Goal: Information Seeking & Learning: Learn about a topic

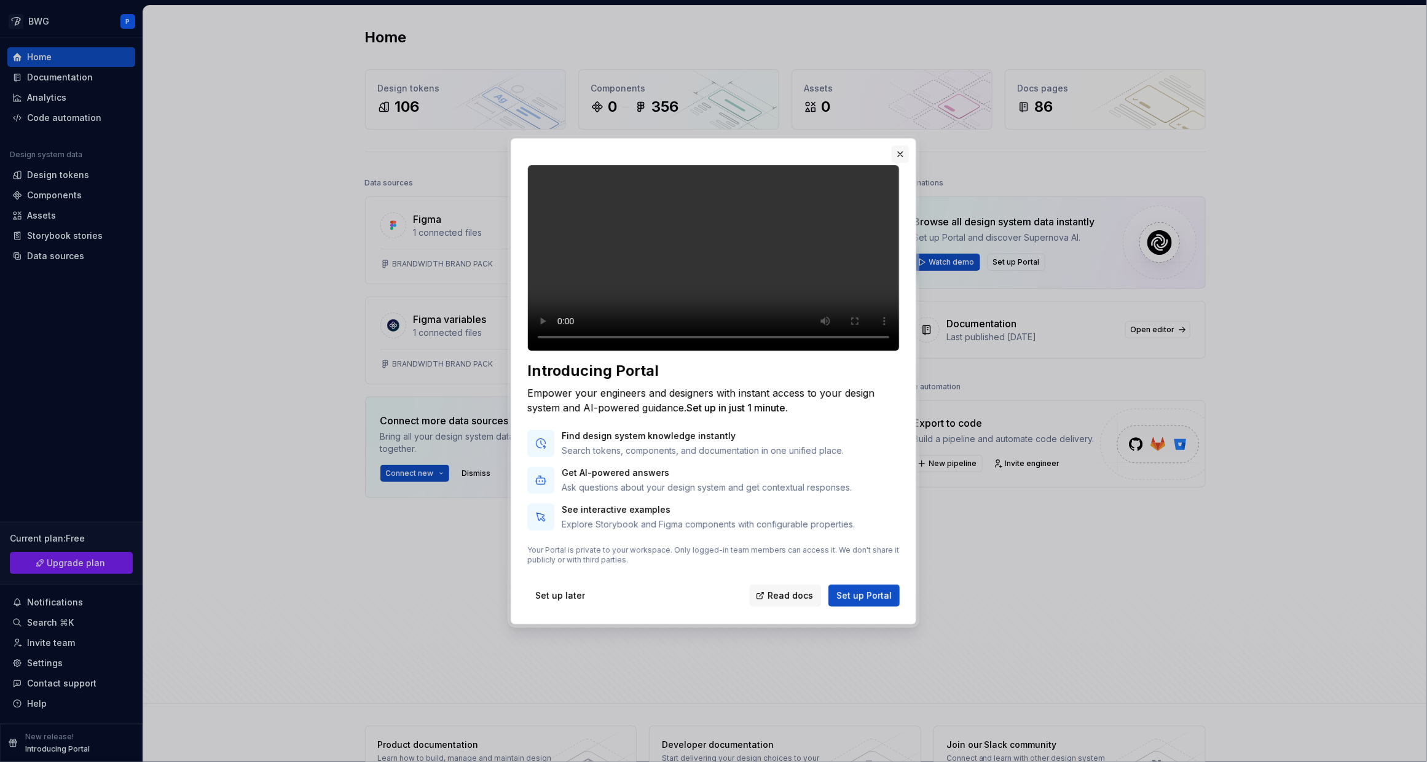
click at [895, 146] on button "button" at bounding box center [899, 154] width 17 height 17
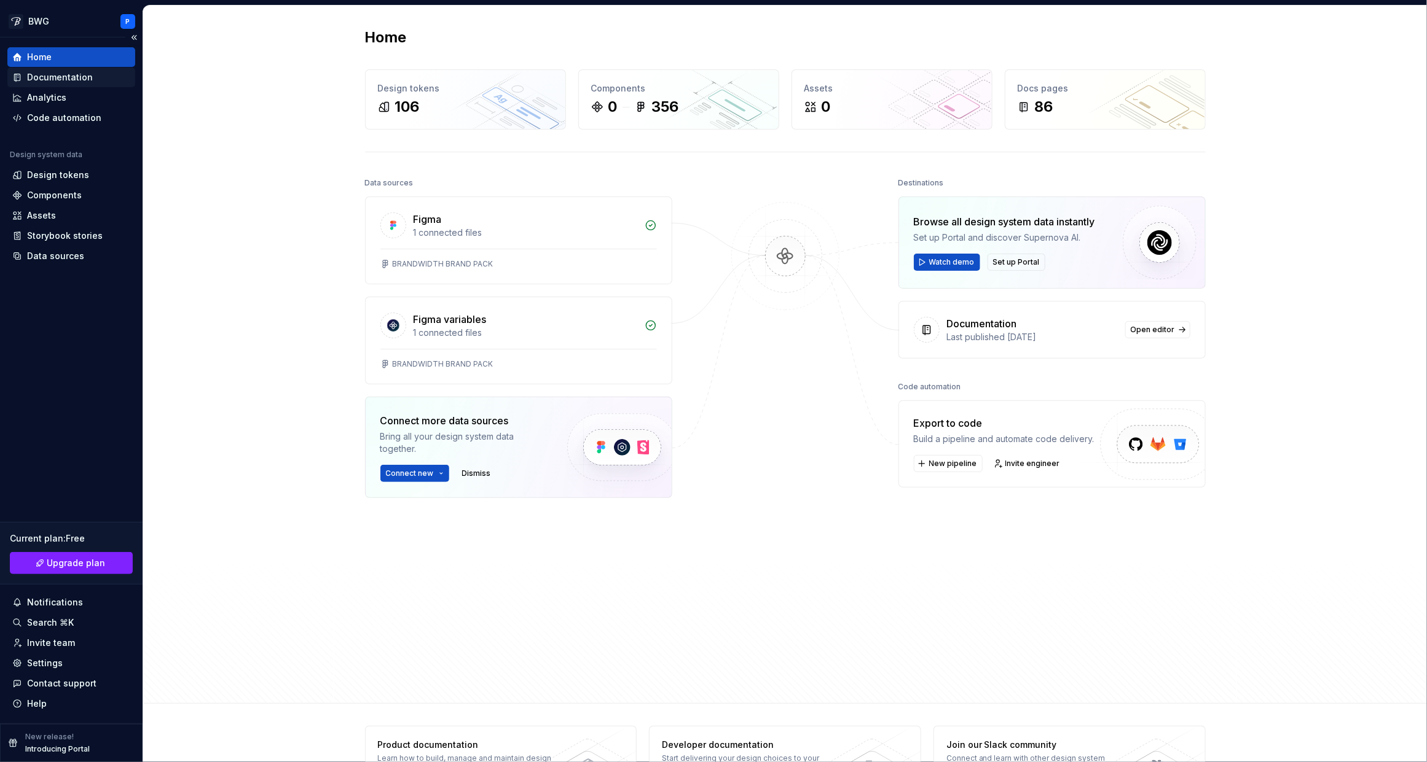
click at [71, 78] on div "Documentation" at bounding box center [60, 77] width 66 height 12
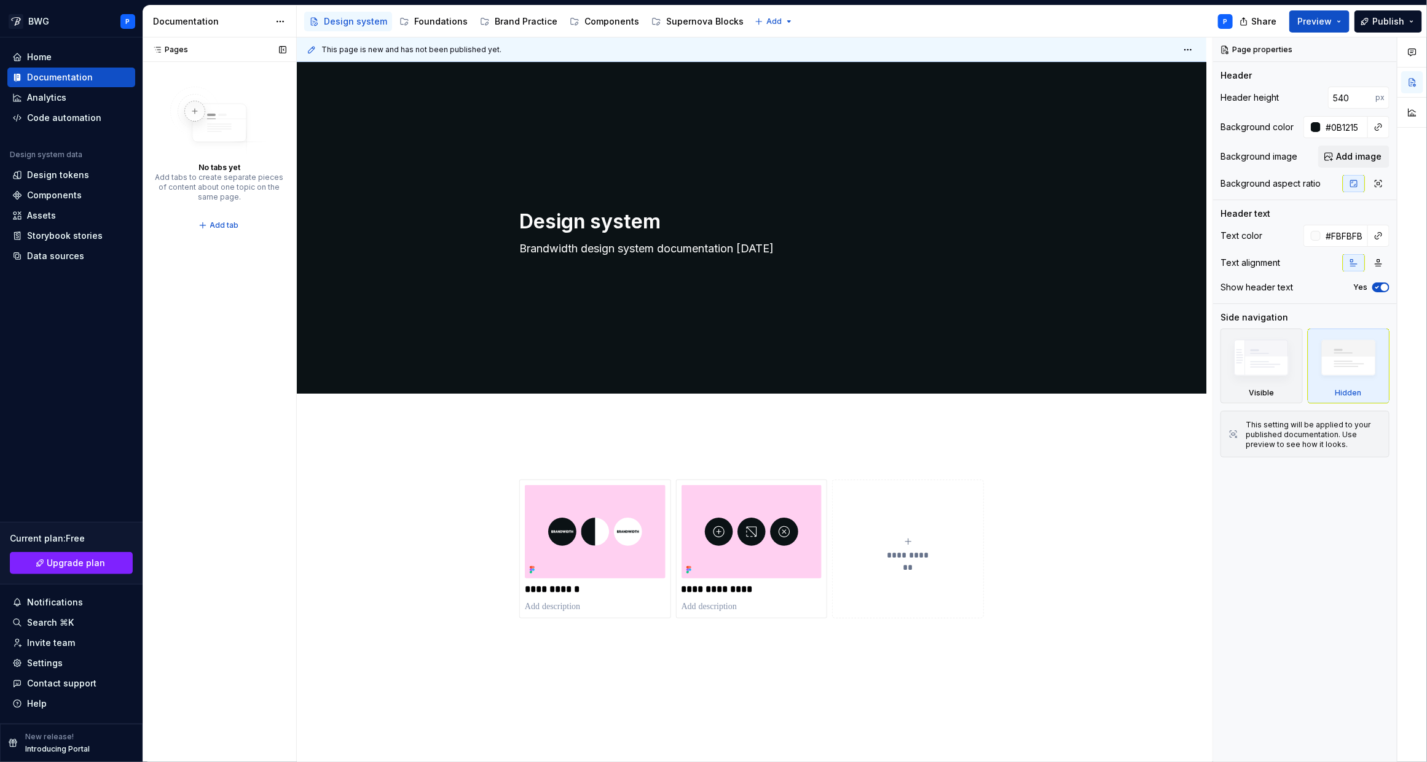
click at [159, 50] on icon at bounding box center [157, 50] width 10 height 10
click at [178, 50] on div "Pages" at bounding box center [167, 50] width 41 height 10
click at [66, 177] on div "Design tokens" at bounding box center [58, 175] width 62 height 12
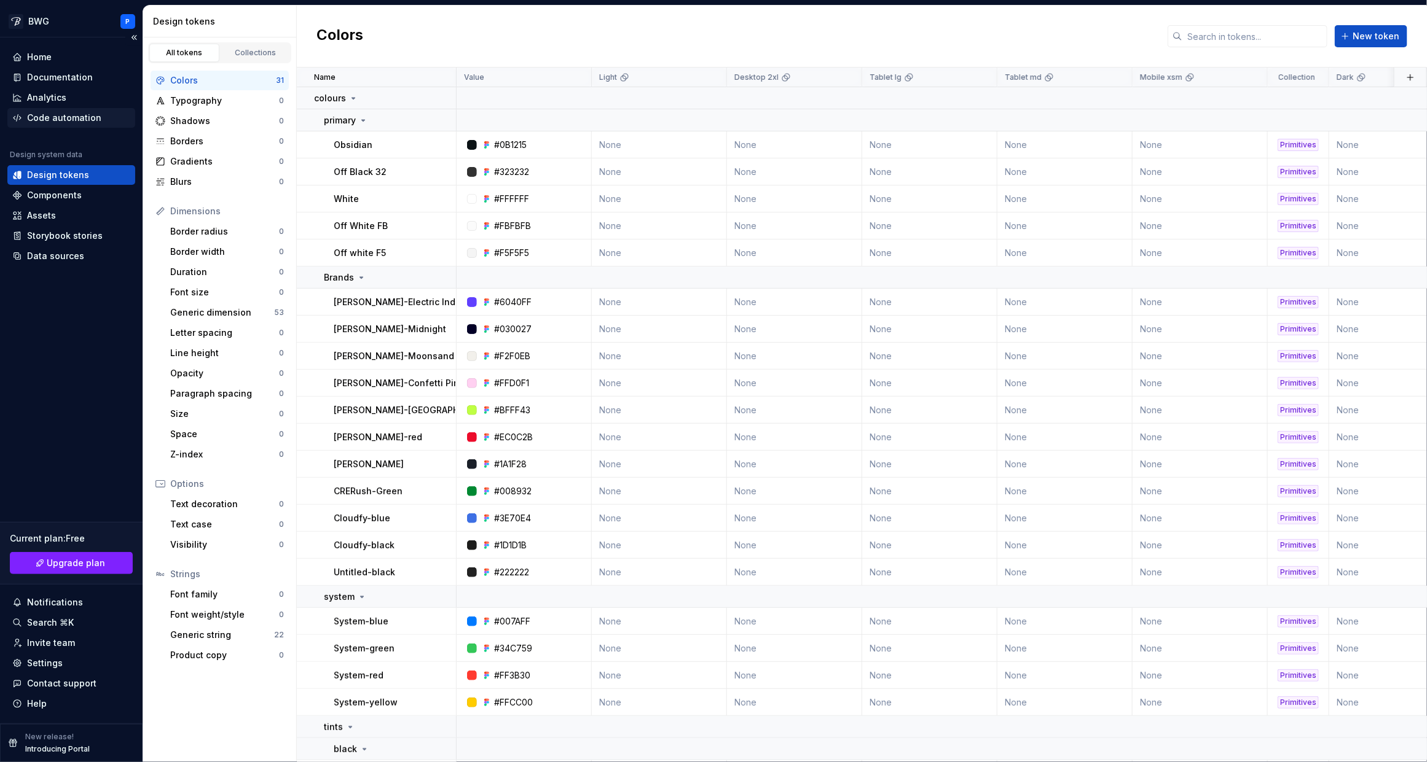
click at [63, 114] on div "Code automation" at bounding box center [64, 118] width 74 height 12
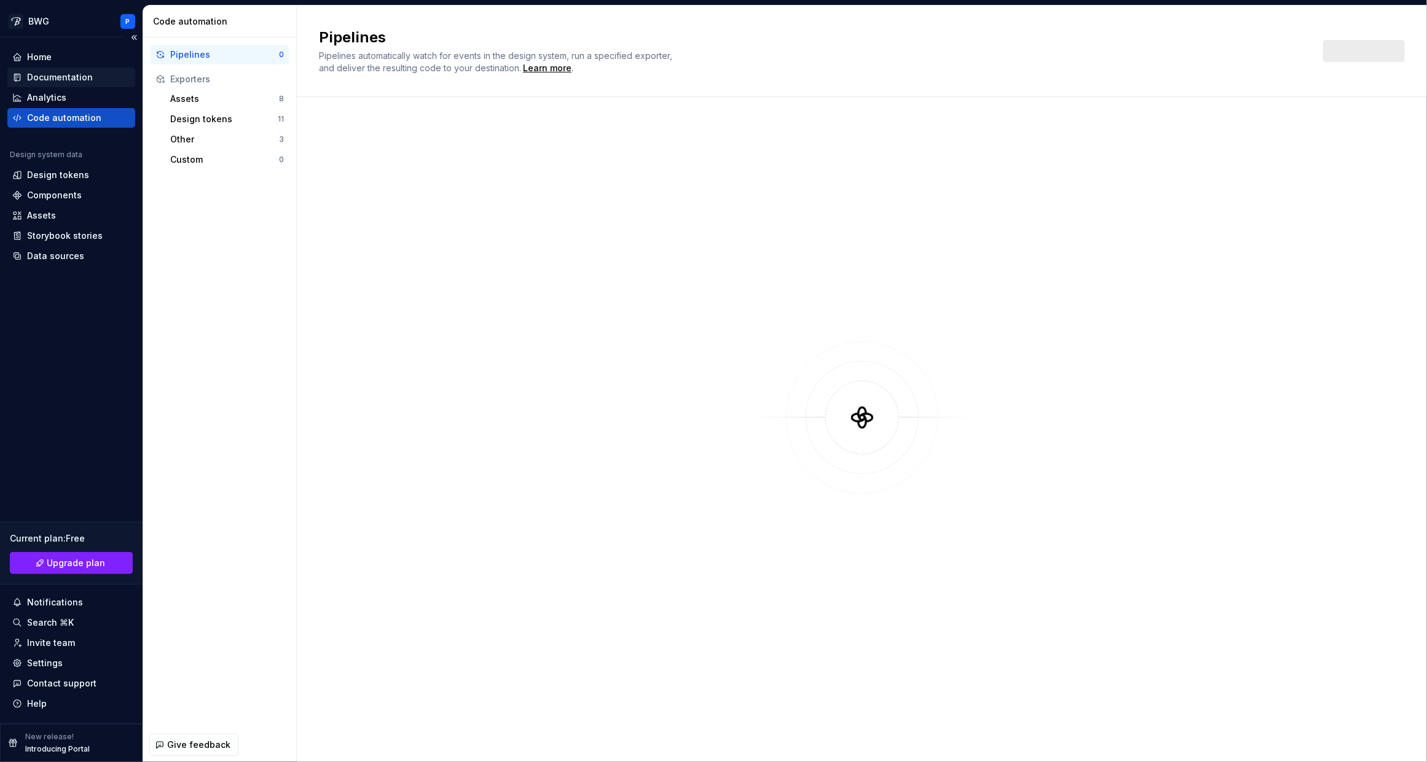
click at [68, 75] on div "Documentation" at bounding box center [60, 77] width 66 height 12
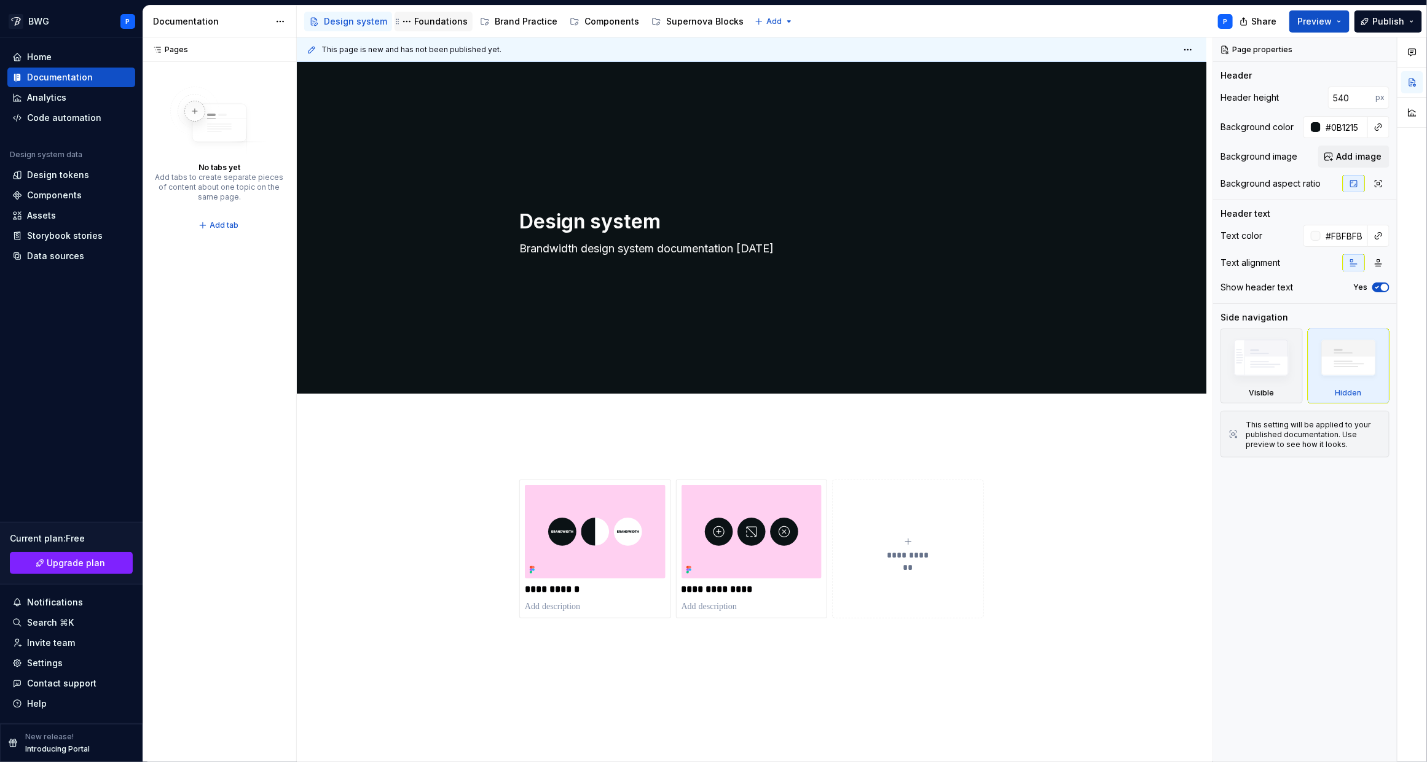
click at [425, 22] on div "Foundations" at bounding box center [440, 21] width 53 height 12
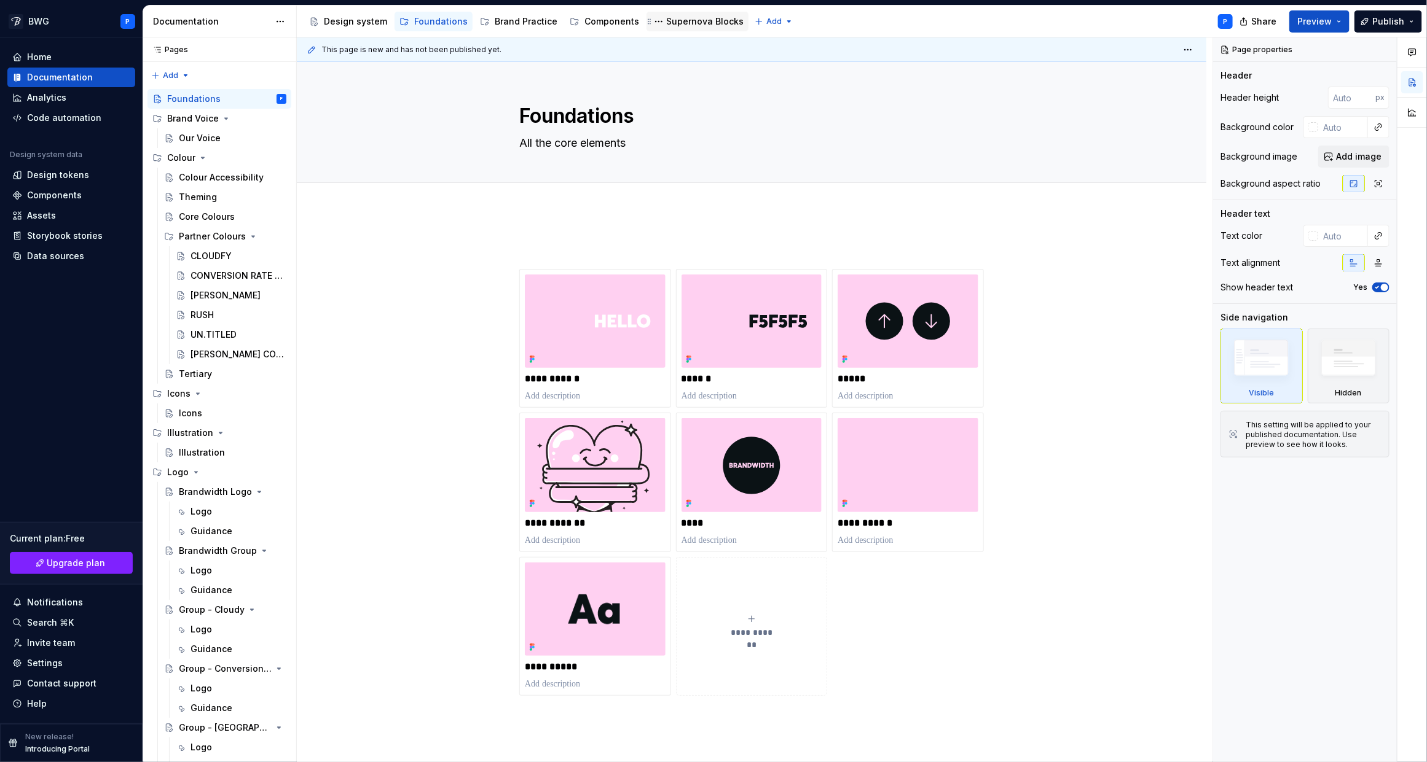
click at [700, 20] on div "Supernova Blocks" at bounding box center [704, 21] width 77 height 12
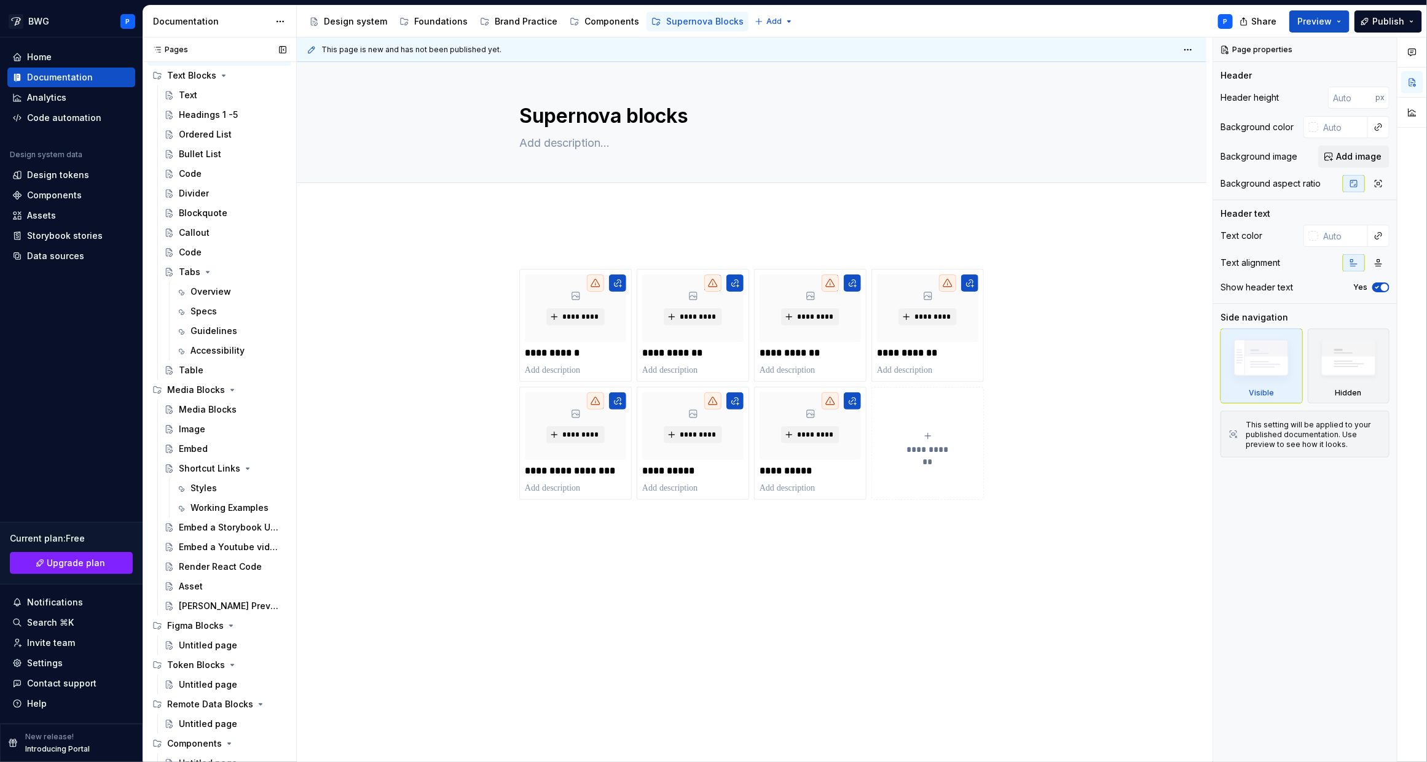
scroll to position [90, 0]
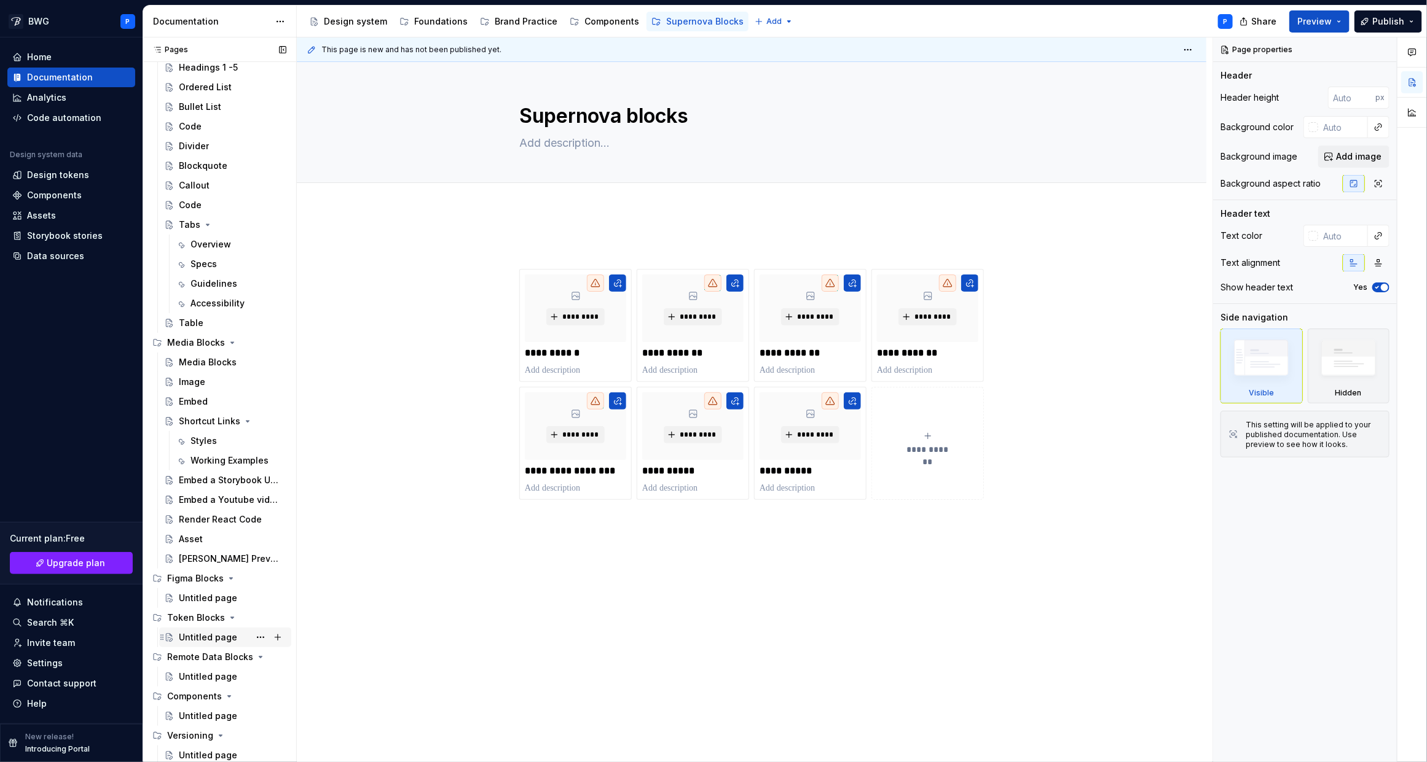
click at [224, 638] on div "Untitled page" at bounding box center [208, 638] width 58 height 12
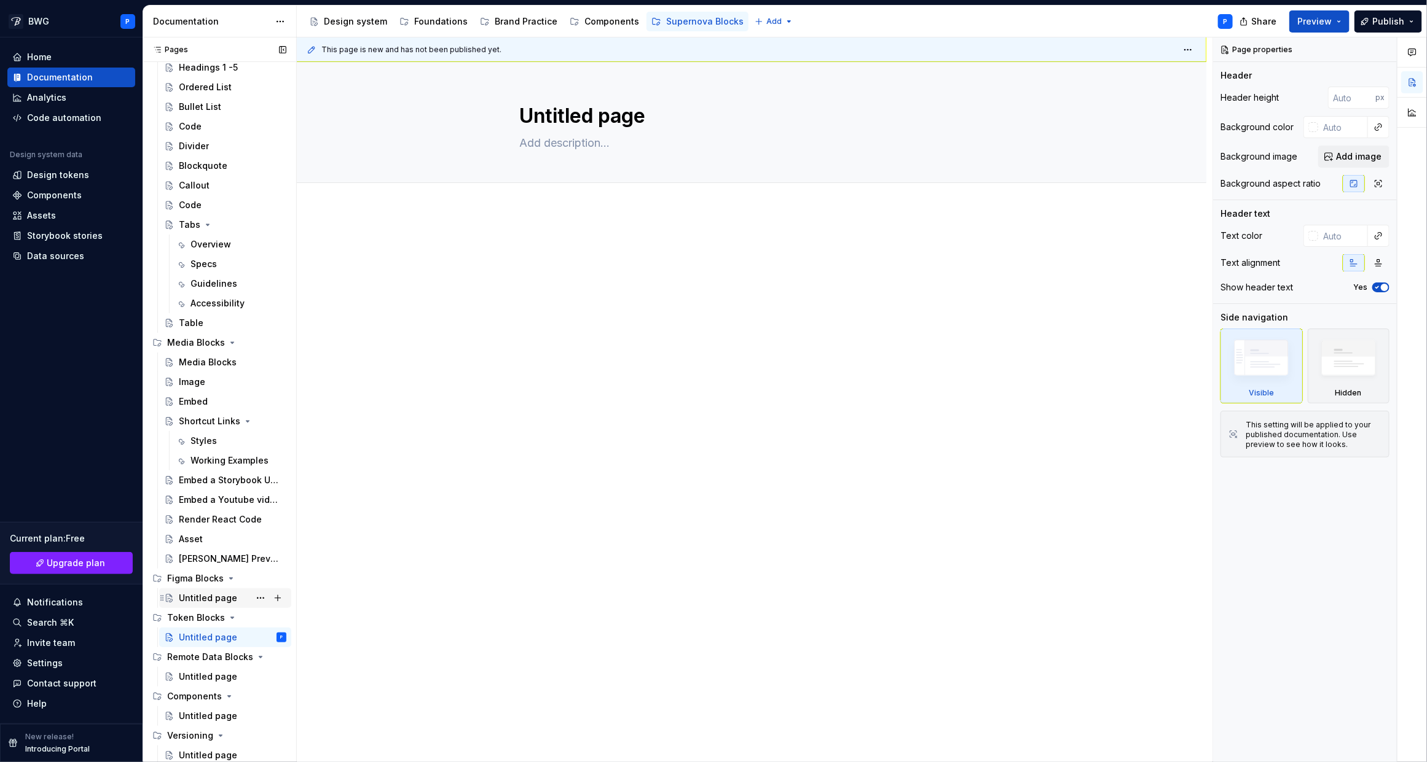
click at [195, 596] on div "Untitled page" at bounding box center [208, 598] width 58 height 12
click at [525, 253] on p at bounding box center [751, 247] width 464 height 15
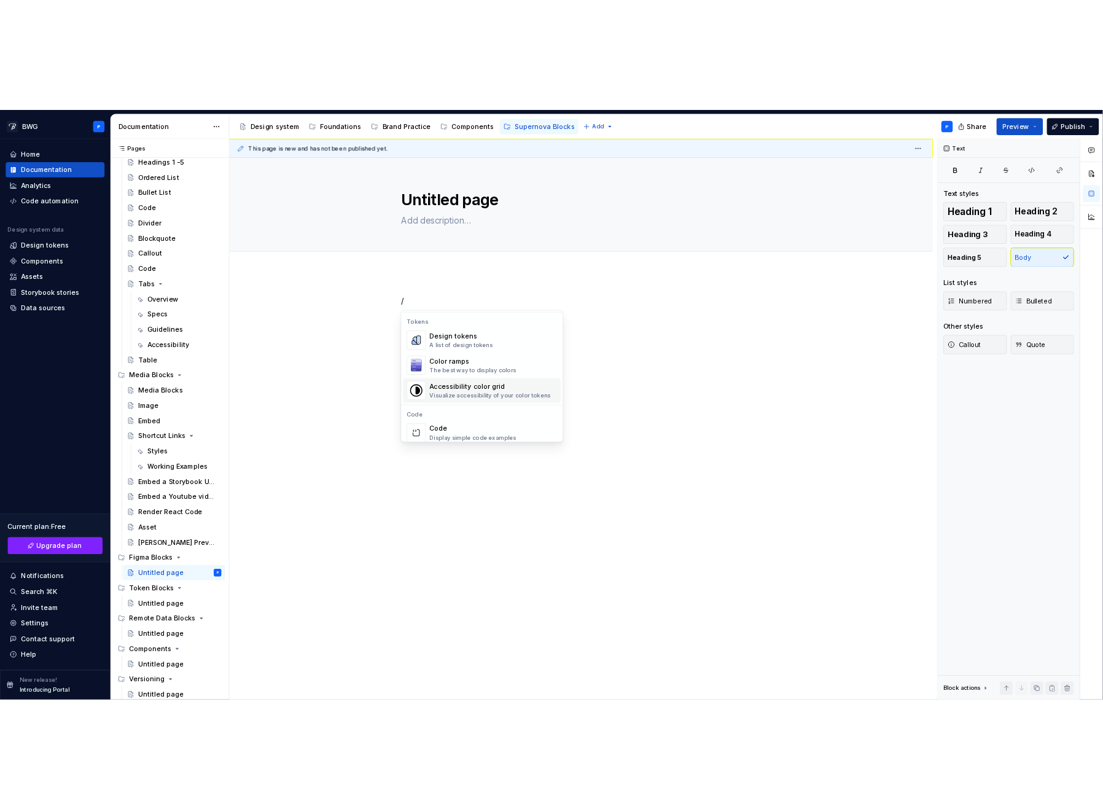
scroll to position [883, 0]
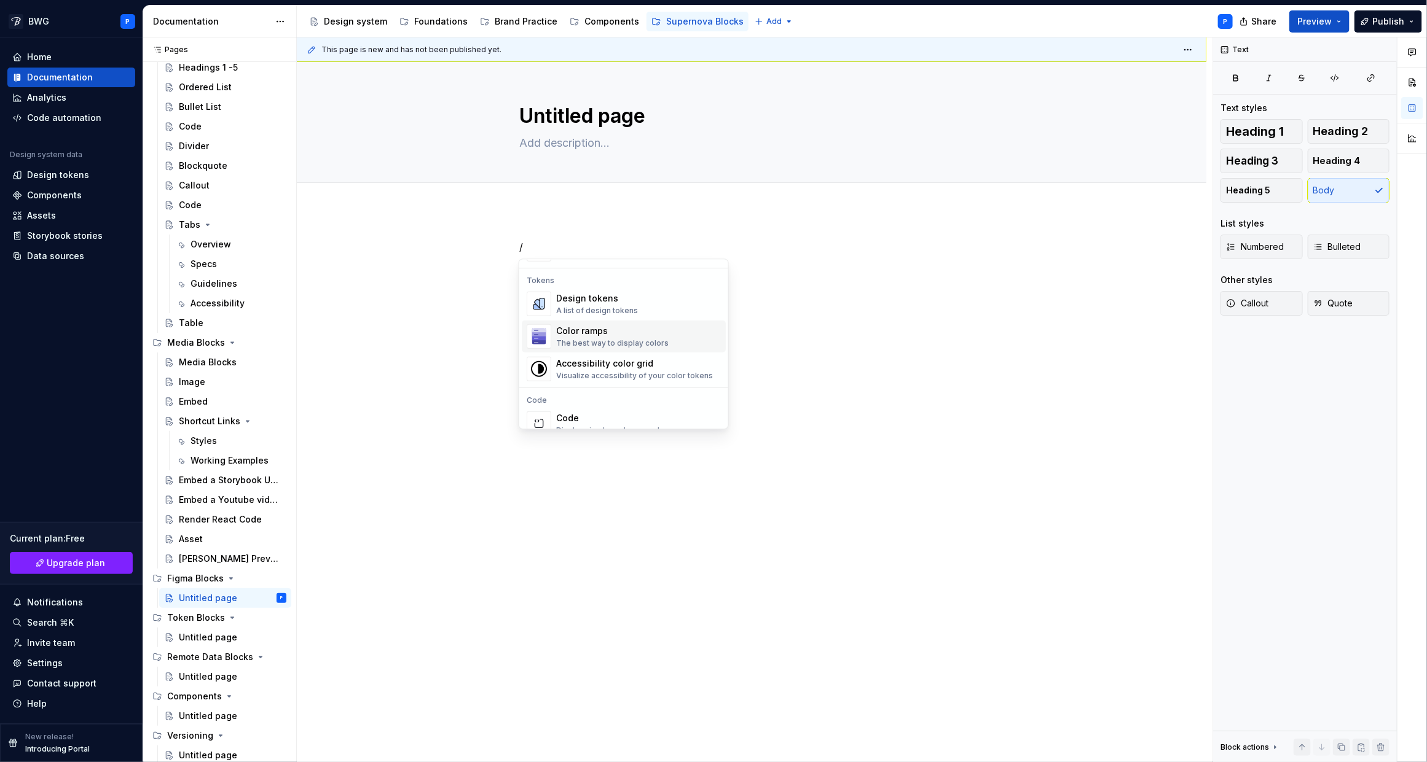
click at [580, 338] on div "Color ramps The best way to display colors" at bounding box center [612, 336] width 112 height 23
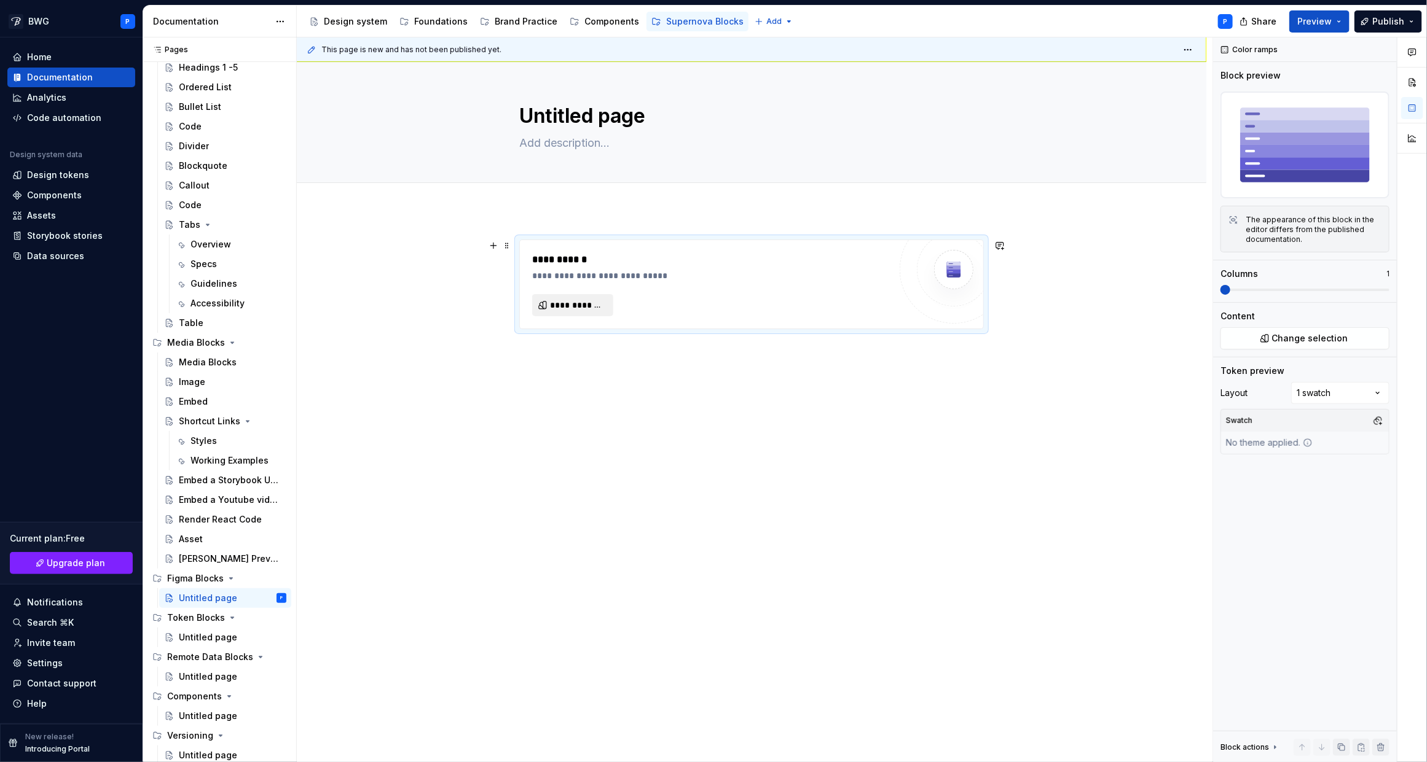
click at [571, 308] on span "**********" at bounding box center [577, 305] width 55 height 12
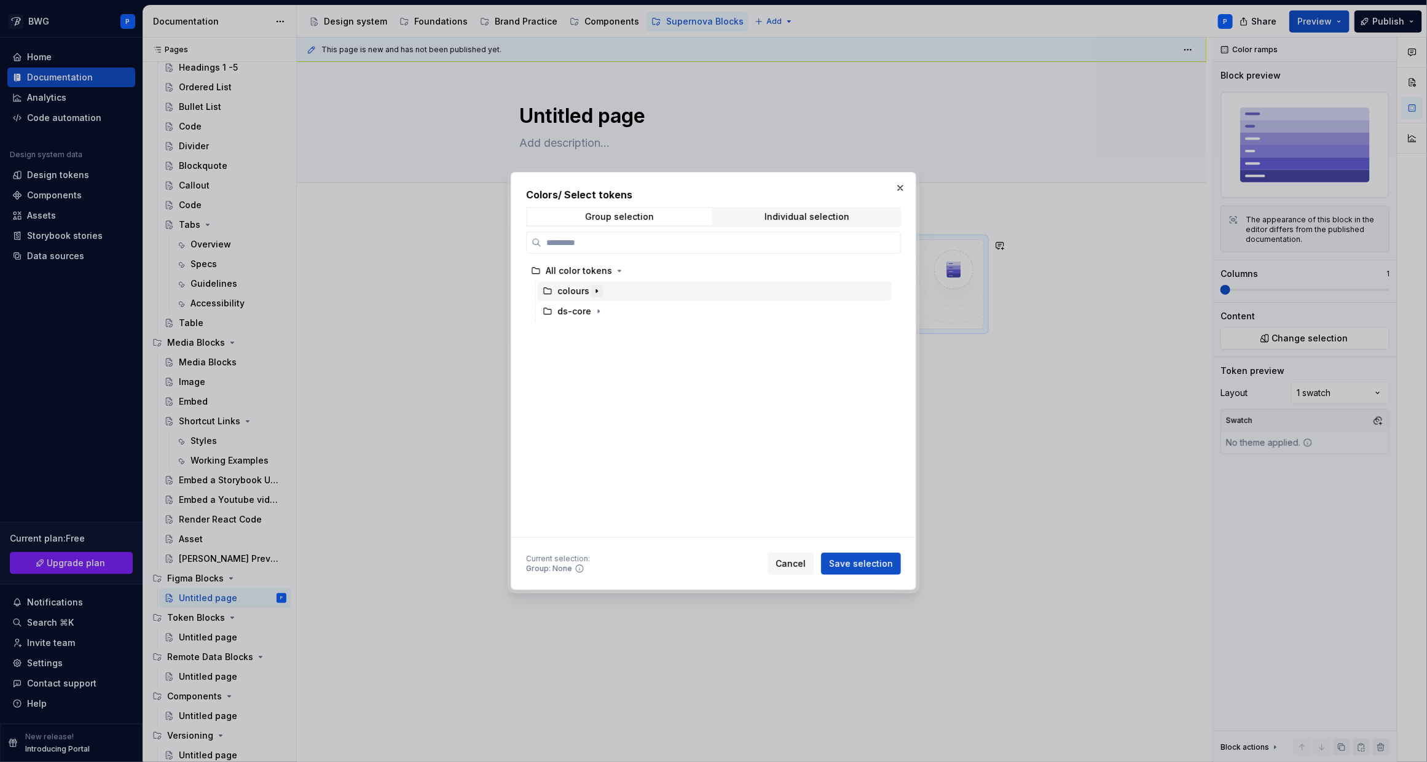
click at [594, 291] on icon "button" at bounding box center [597, 291] width 10 height 10
click at [562, 311] on icon at bounding box center [559, 312] width 10 height 10
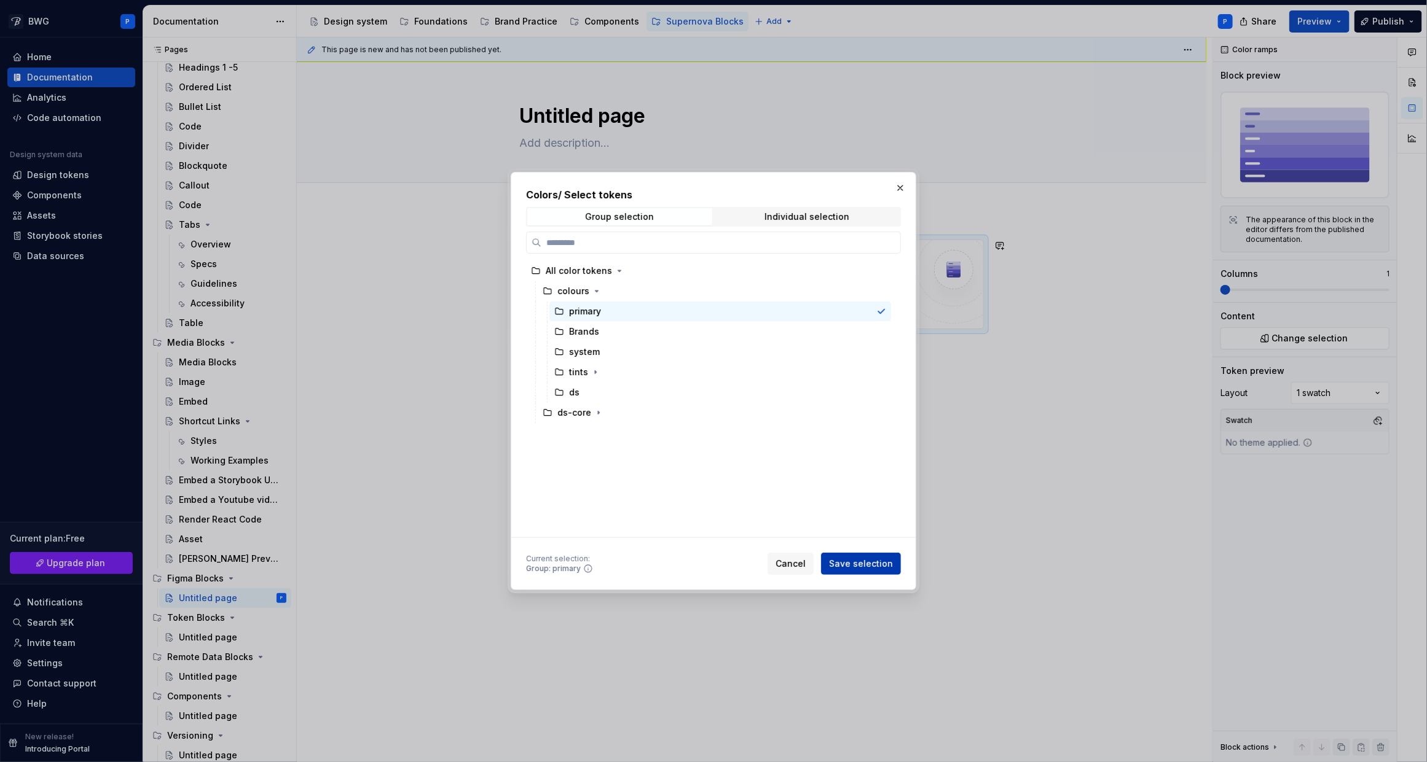
click at [877, 558] on span "Save selection" at bounding box center [861, 564] width 64 height 12
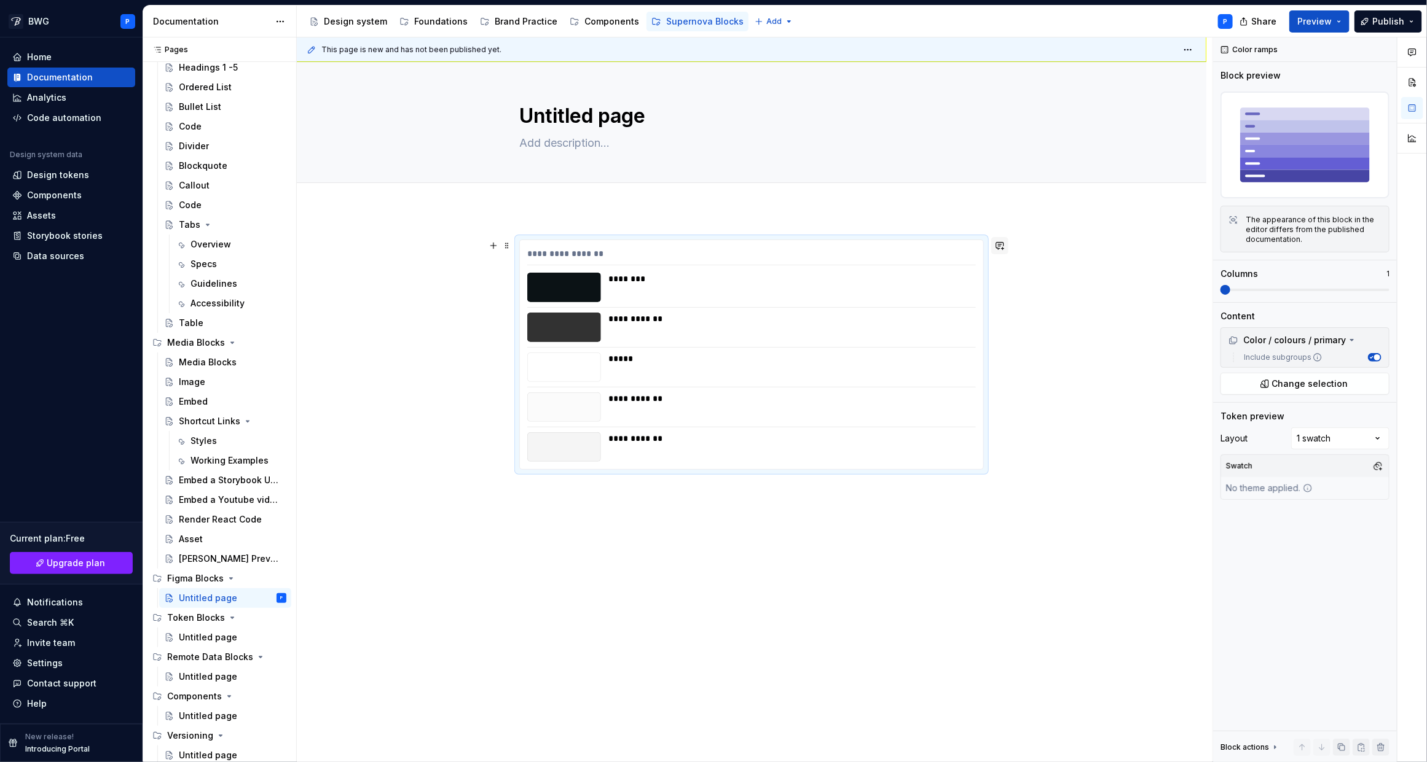
click at [1005, 247] on button "button" at bounding box center [999, 245] width 17 height 17
click at [504, 247] on span at bounding box center [507, 245] width 10 height 17
click at [449, 248] on div "**********" at bounding box center [754, 400] width 915 height 726
click at [1296, 289] on span at bounding box center [1304, 290] width 169 height 2
click at [1250, 286] on span at bounding box center [1304, 290] width 169 height 10
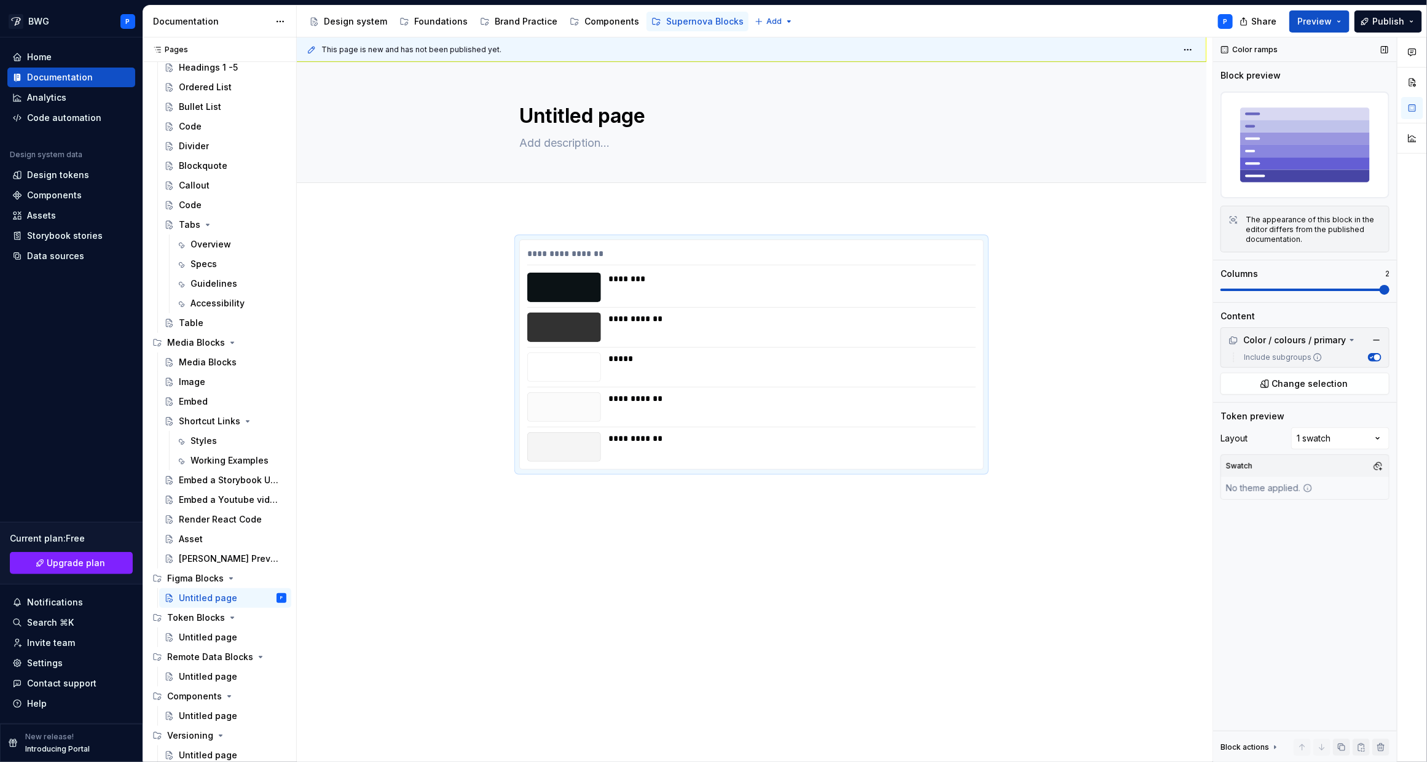
click at [1379, 294] on span at bounding box center [1384, 290] width 10 height 10
click at [1374, 357] on span "button" at bounding box center [1377, 358] width 6 height 6
click at [1378, 360] on button "Include subgroups" at bounding box center [1375, 357] width 14 height 9
click at [1322, 431] on div "Comments Open comments No comments yet Select ‘Comment’ from the block context …" at bounding box center [1320, 400] width 214 height 726
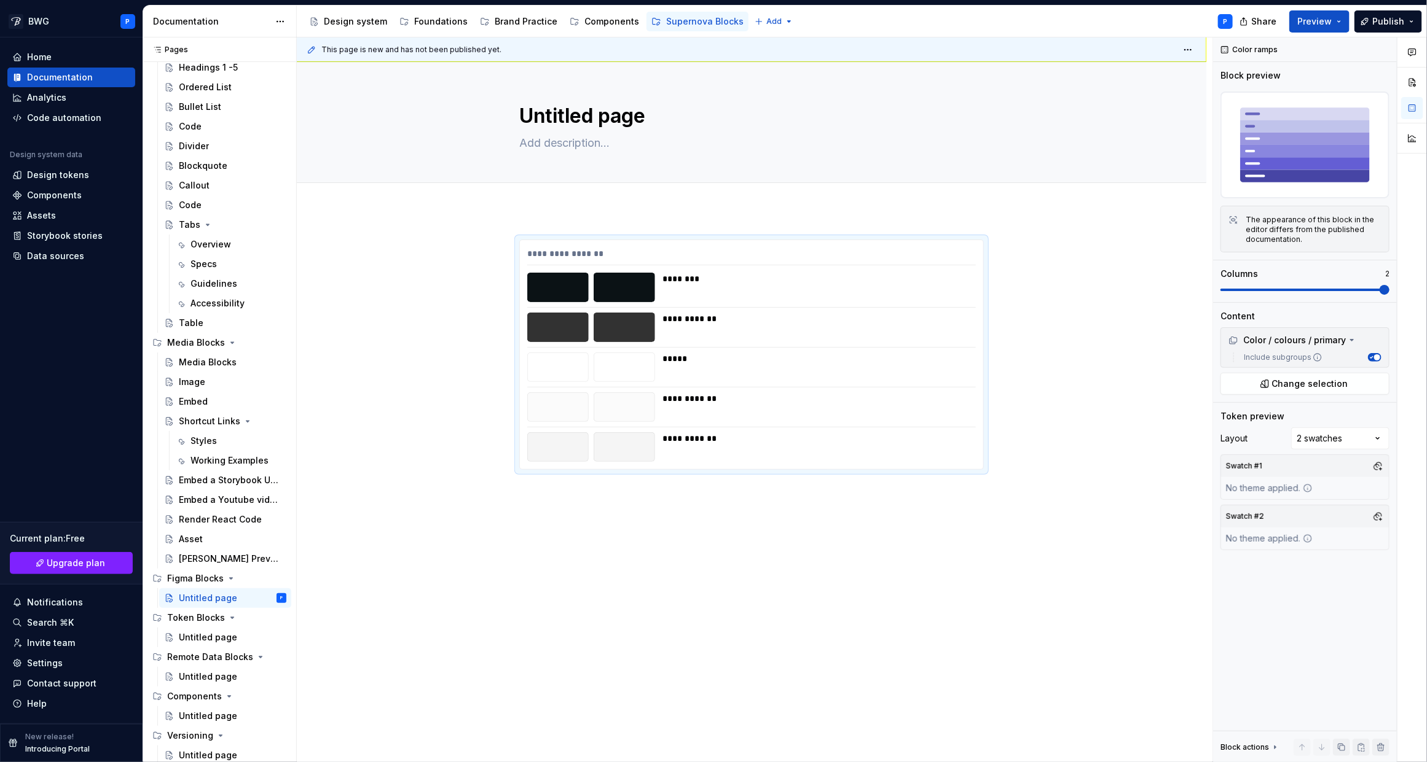
click at [1348, 438] on div "Comments Open comments No comments yet Select ‘Comment’ from the block context …" at bounding box center [1320, 400] width 214 height 726
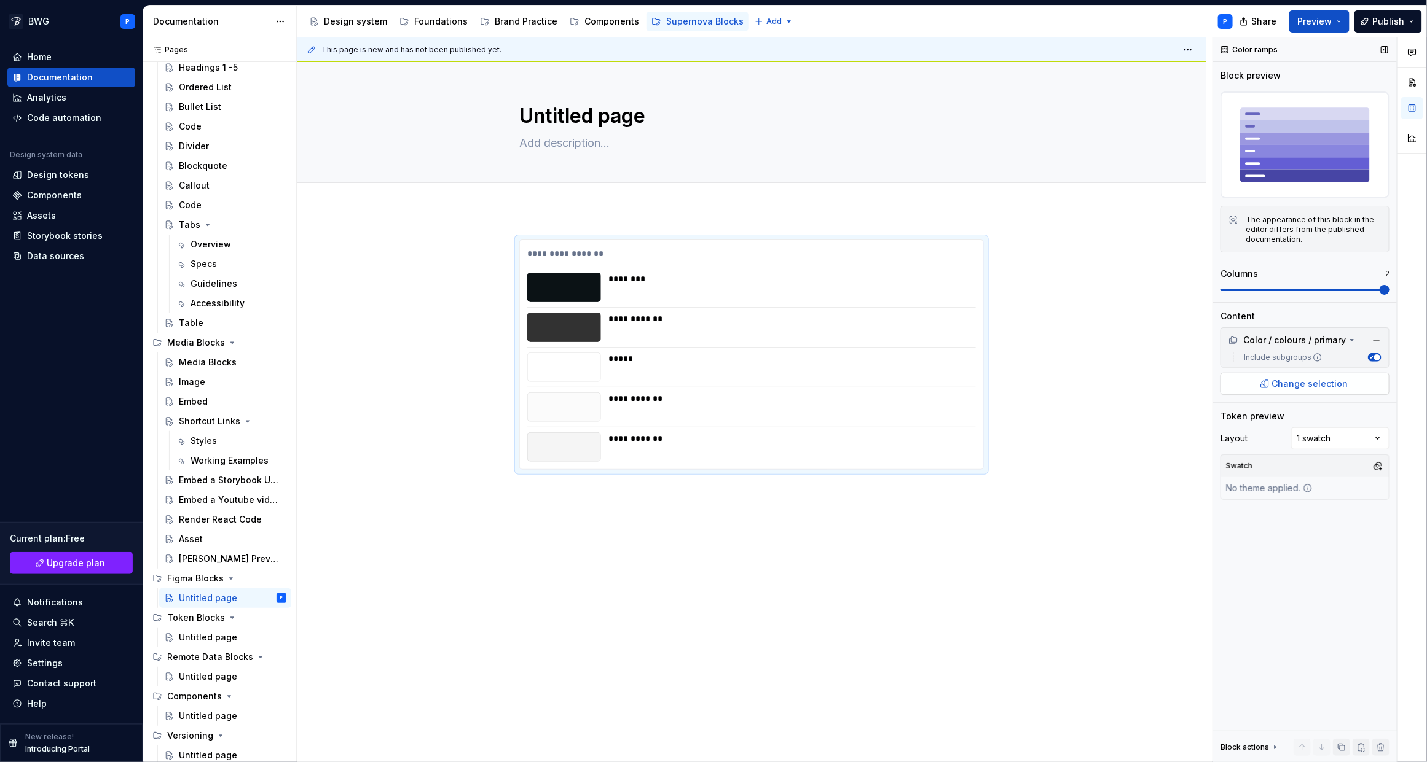
click at [1316, 389] on span "Change selection" at bounding box center [1310, 384] width 76 height 12
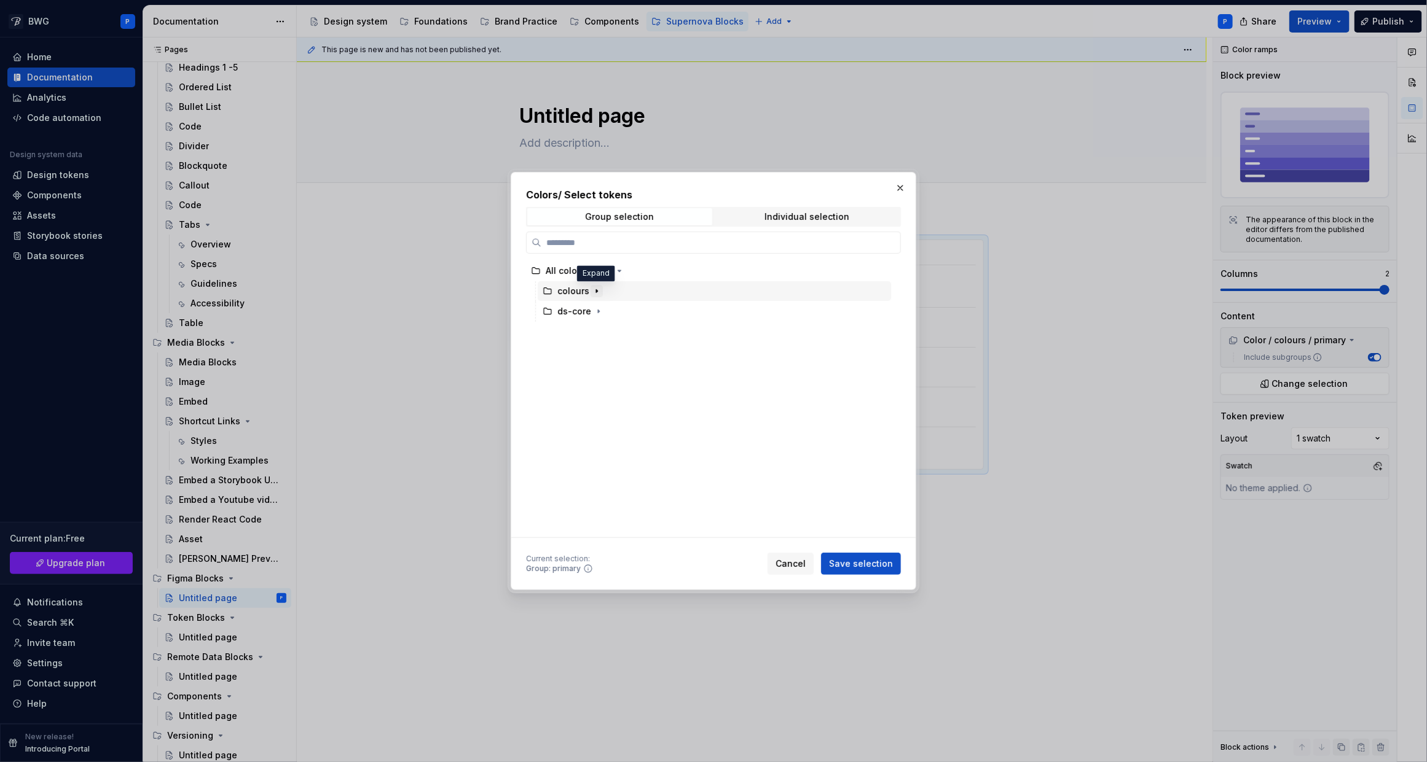
click at [594, 291] on icon "button" at bounding box center [597, 291] width 10 height 10
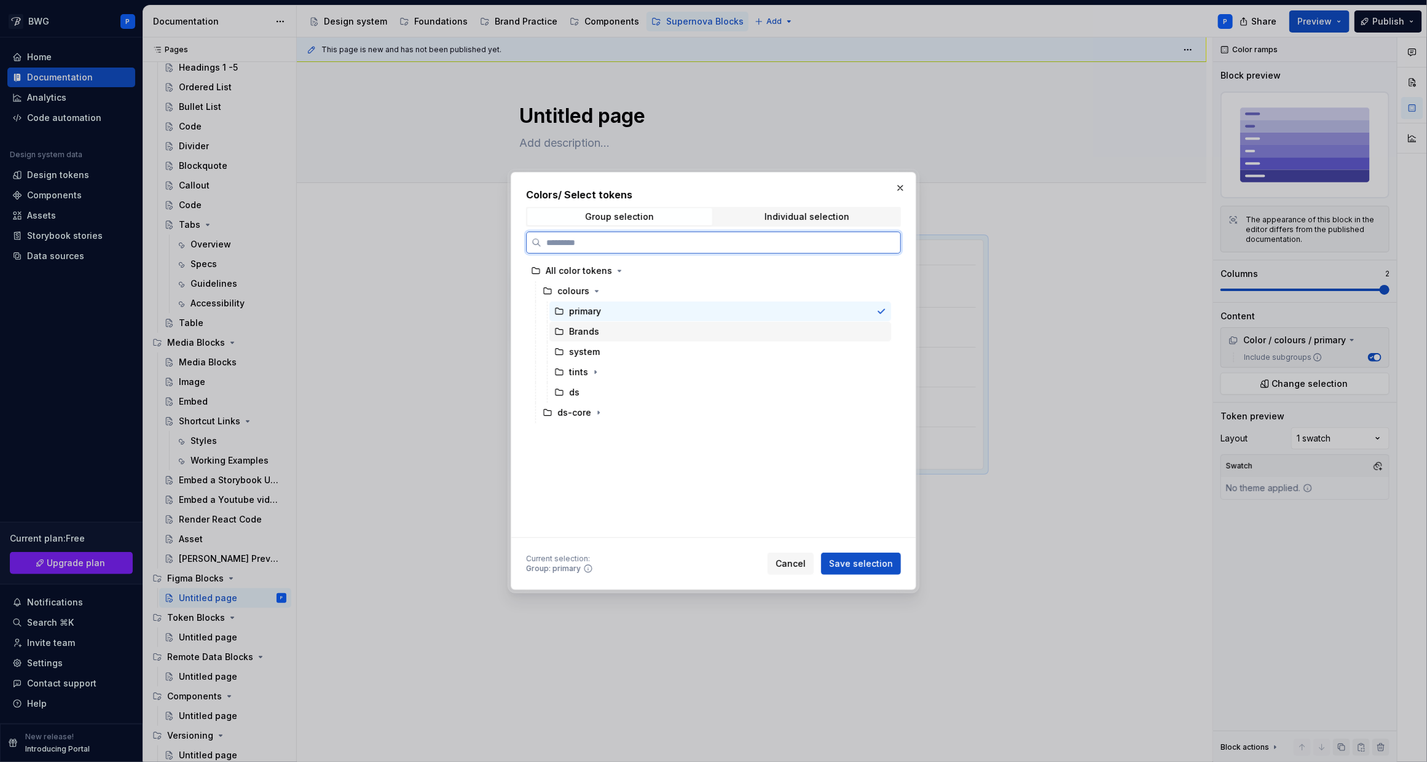
click at [586, 334] on div "Brands" at bounding box center [584, 332] width 30 height 12
click at [874, 567] on span "Save selection" at bounding box center [861, 564] width 64 height 12
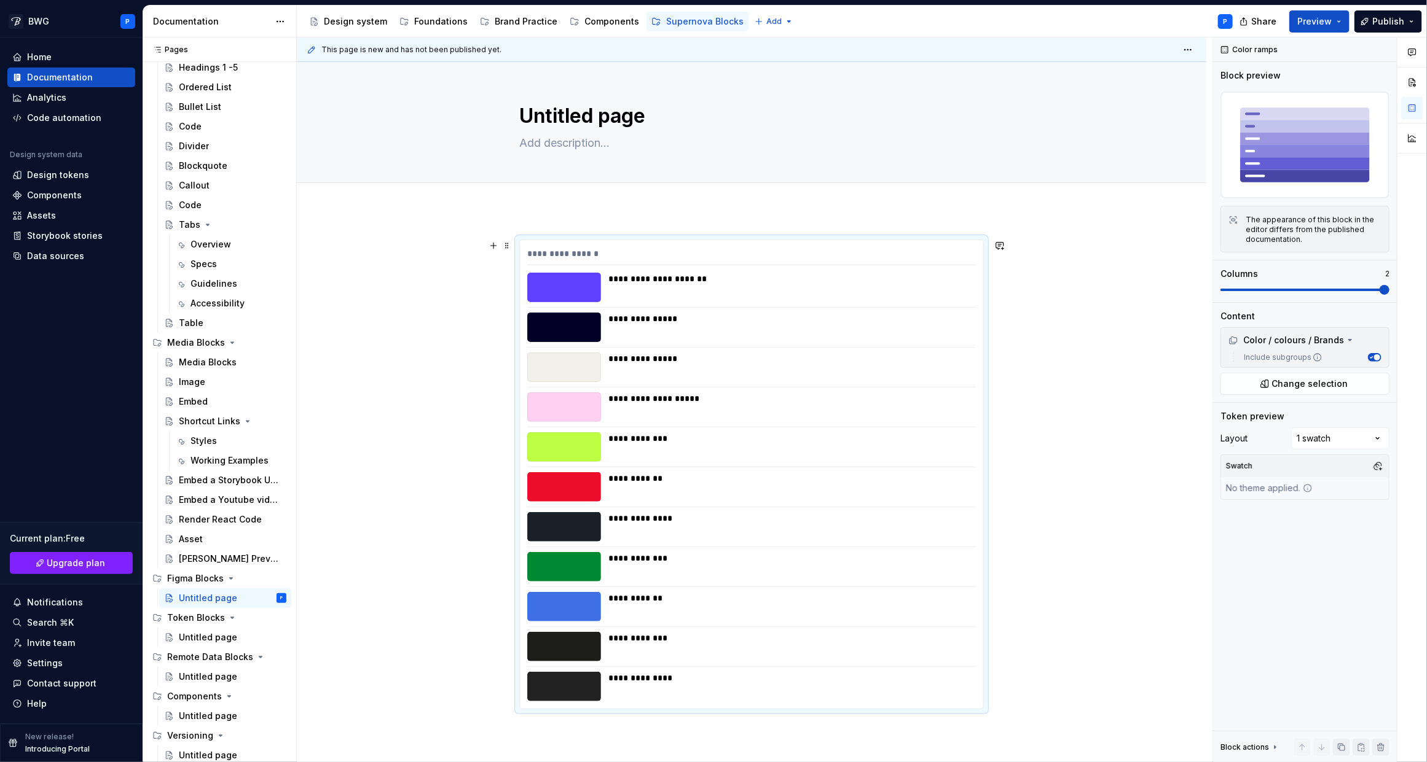
click at [443, 324] on div "**********" at bounding box center [754, 400] width 915 height 726
click at [566, 291] on div at bounding box center [564, 287] width 74 height 29
click at [651, 283] on div "**********" at bounding box center [788, 279] width 360 height 12
drag, startPoint x: 638, startPoint y: 317, endPoint x: 638, endPoint y: 331, distance: 14.1
click at [638, 318] on div "**********" at bounding box center [788, 319] width 360 height 12
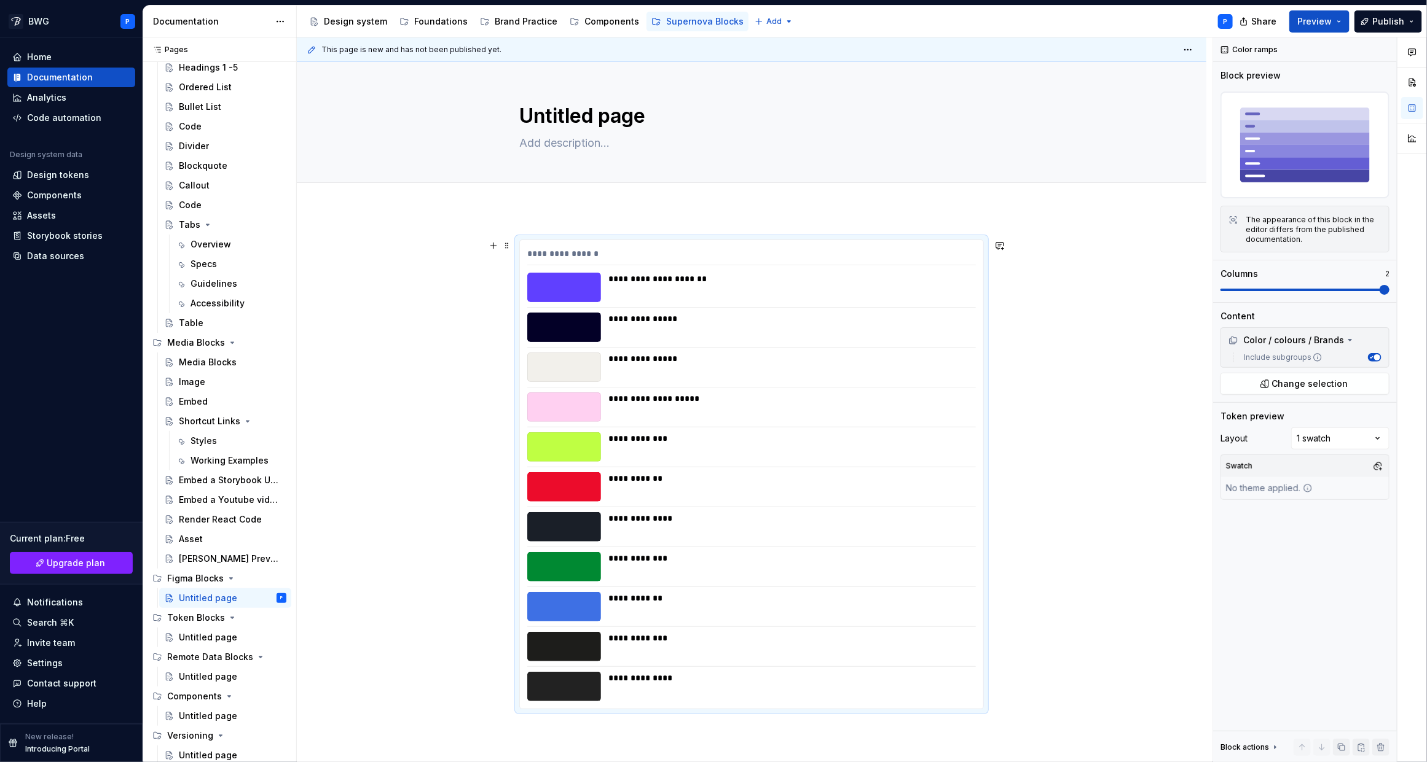
click at [643, 366] on div "**********" at bounding box center [788, 367] width 360 height 29
click at [640, 405] on div "**********" at bounding box center [788, 407] width 360 height 29
click at [658, 453] on div "**********" at bounding box center [788, 447] width 360 height 29
click at [650, 488] on div "**********" at bounding box center [788, 486] width 360 height 29
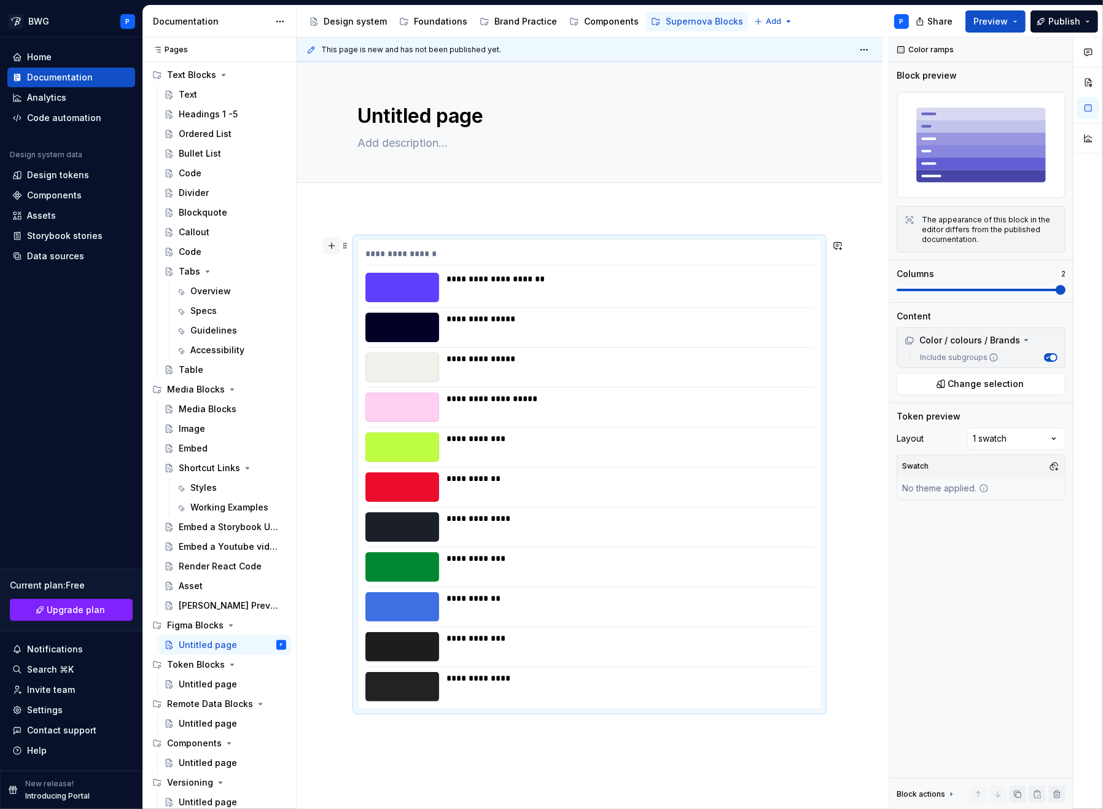
click at [333, 245] on button "button" at bounding box center [331, 245] width 17 height 17
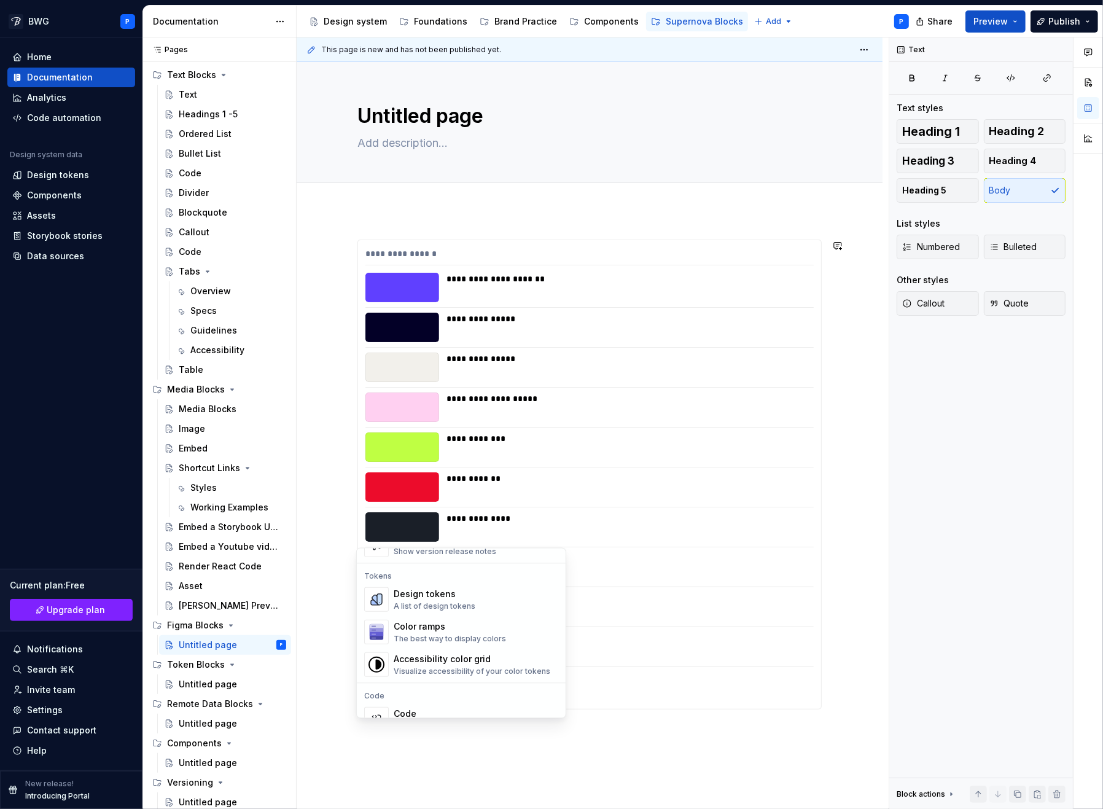
scroll to position [883, 0]
click at [443, 587] on div "Design tokens" at bounding box center [435, 587] width 82 height 12
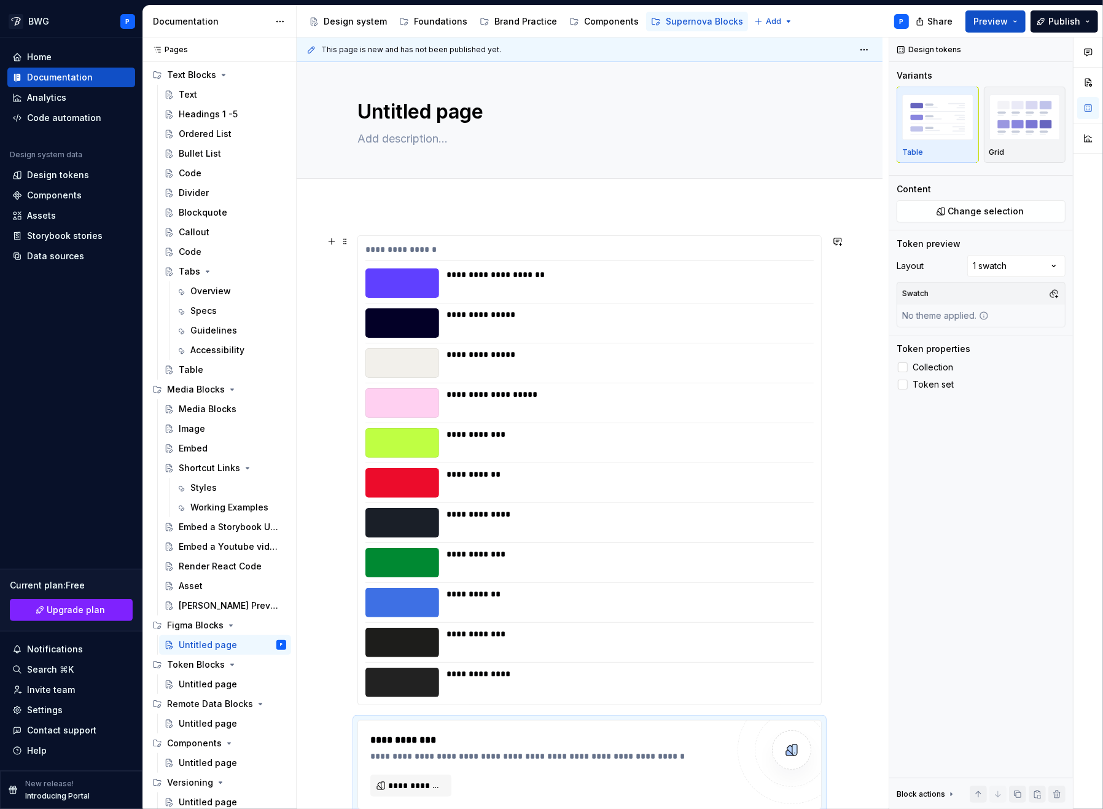
type textarea "*"
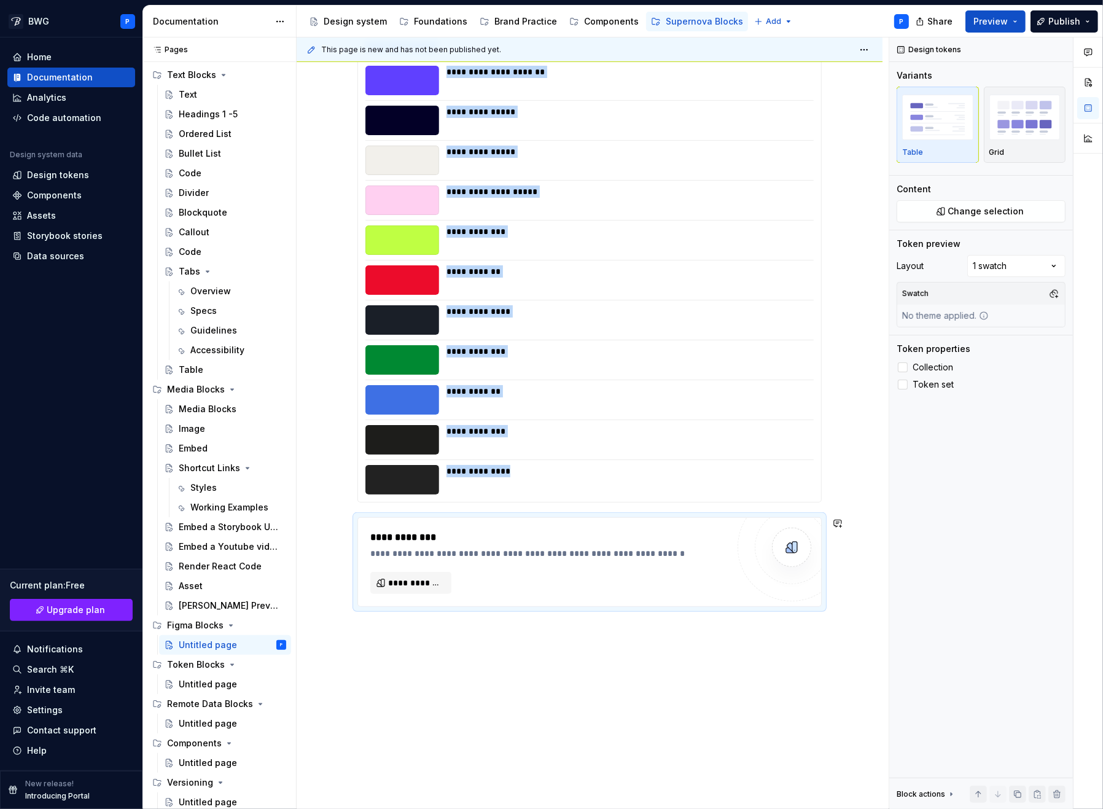
scroll to position [197, 0]
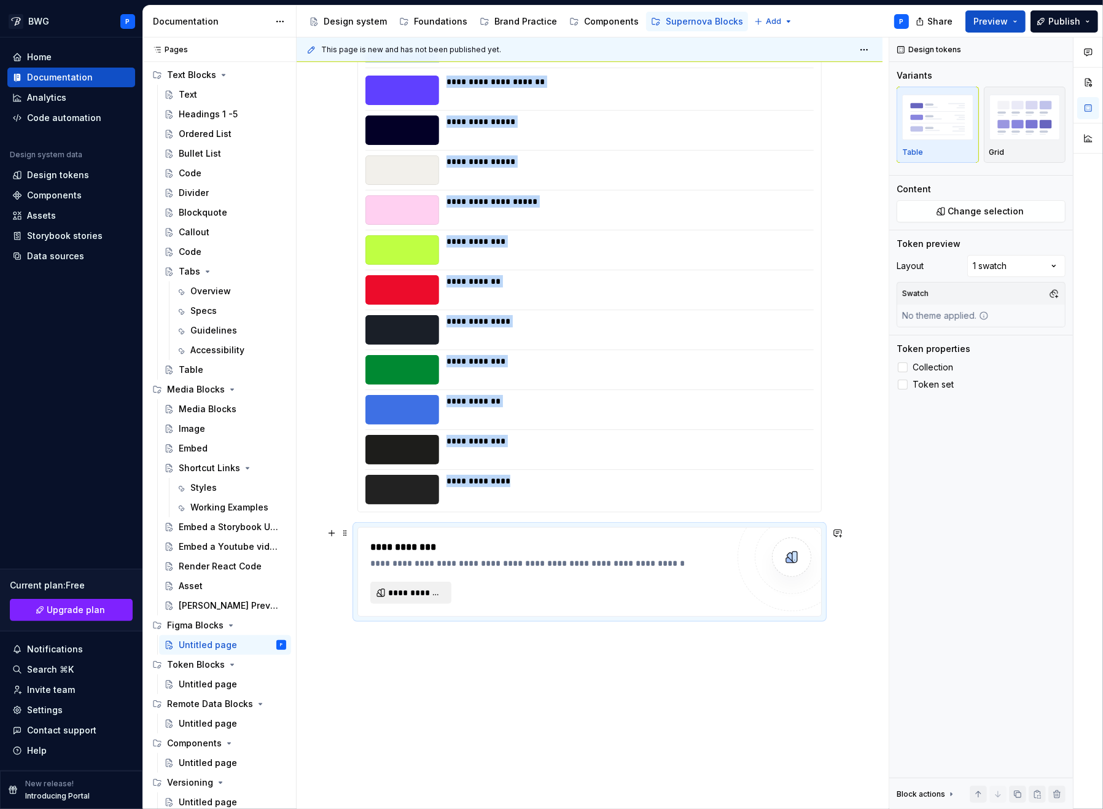
click at [420, 593] on span "**********" at bounding box center [415, 593] width 55 height 12
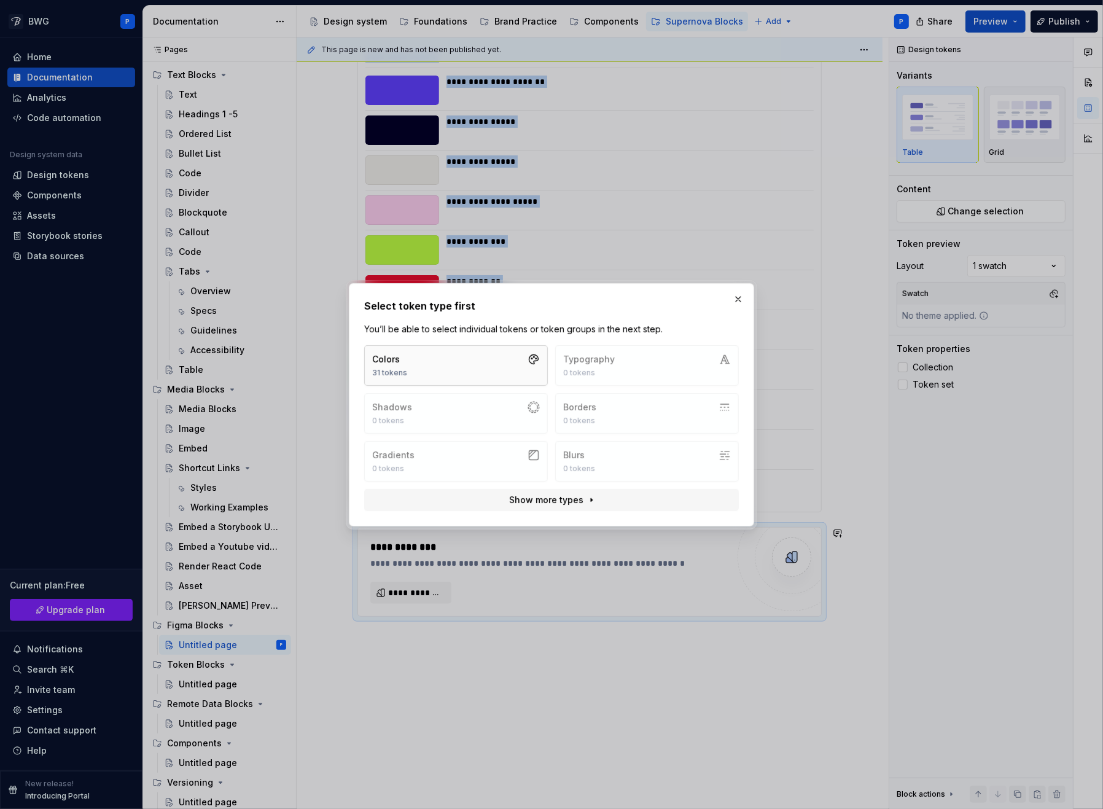
click at [434, 365] on button "Colors 31 tokens" at bounding box center [456, 365] width 184 height 41
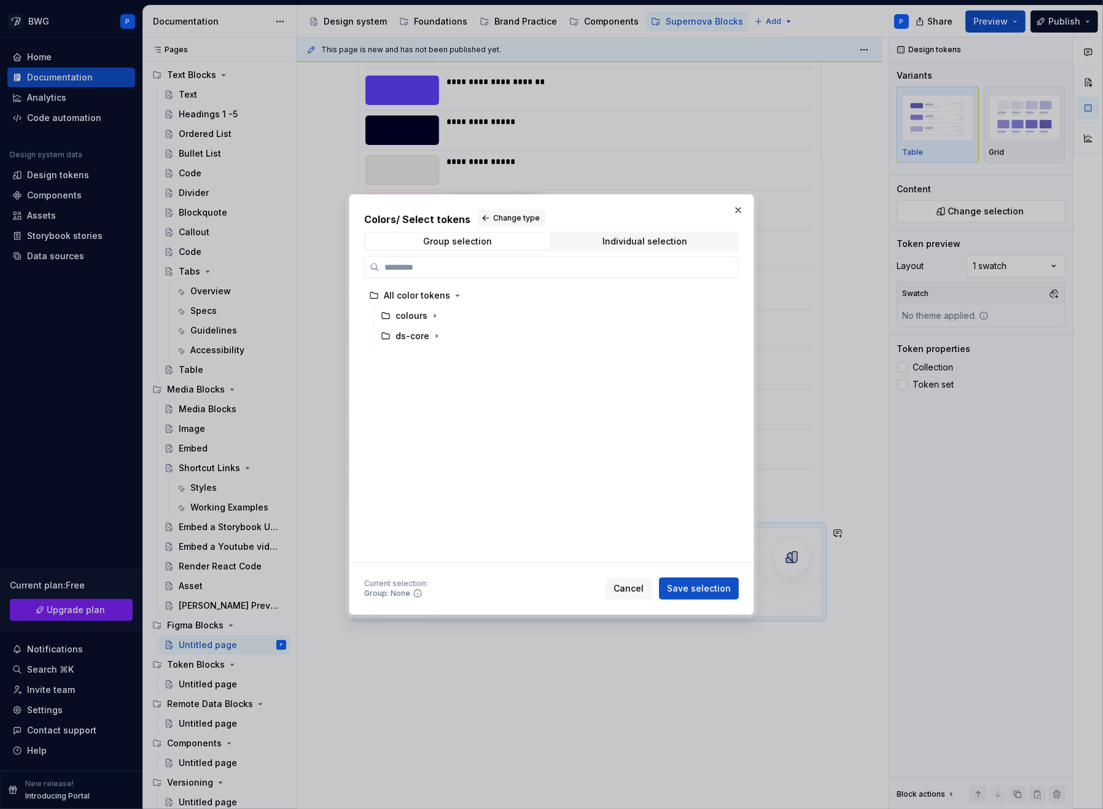
drag, startPoint x: 627, startPoint y: 586, endPoint x: 625, endPoint y: 579, distance: 6.4
click at [627, 586] on span "Cancel" at bounding box center [629, 588] width 30 height 12
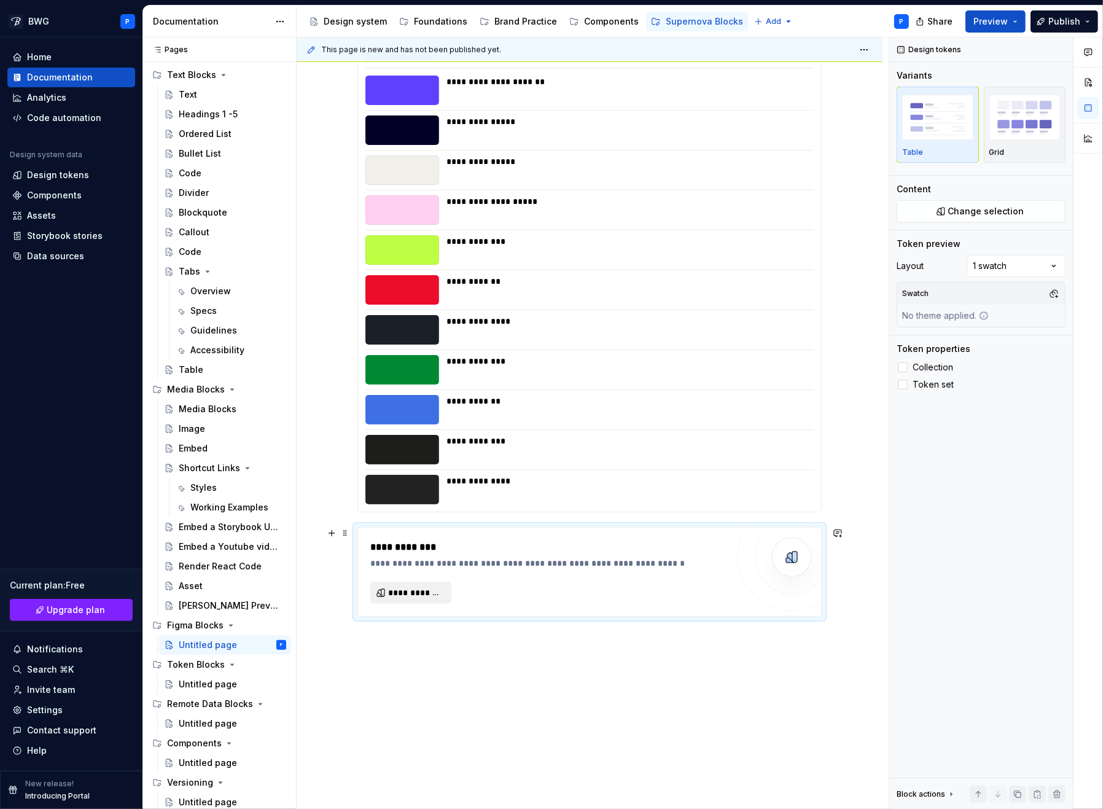
click at [413, 590] on span "**********" at bounding box center [415, 593] width 55 height 12
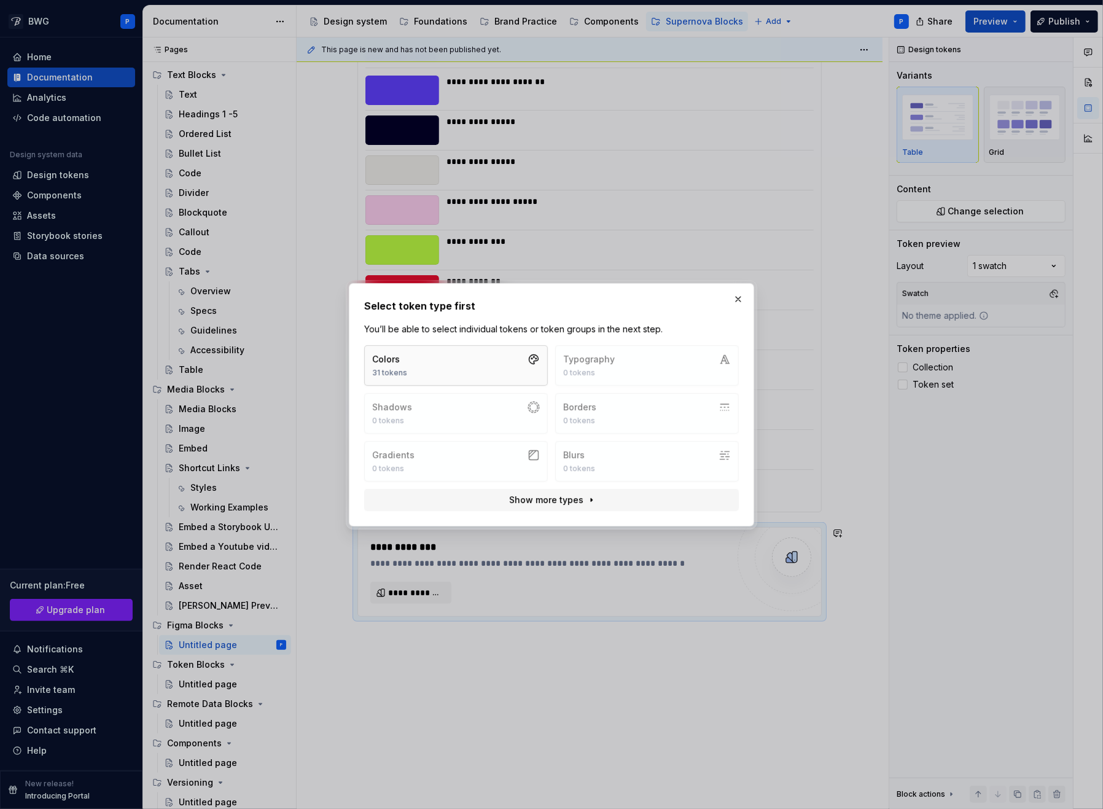
click at [415, 364] on button "Colors 31 tokens" at bounding box center [456, 365] width 184 height 41
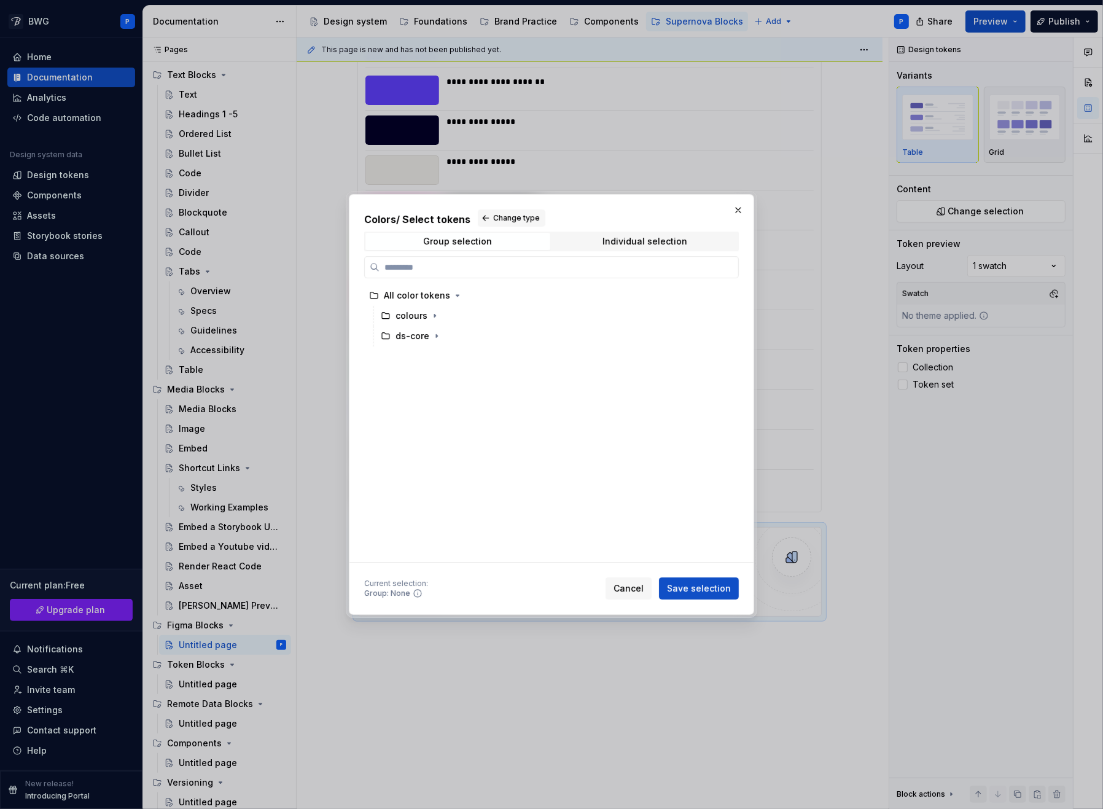
click at [633, 591] on span "Cancel" at bounding box center [629, 588] width 30 height 12
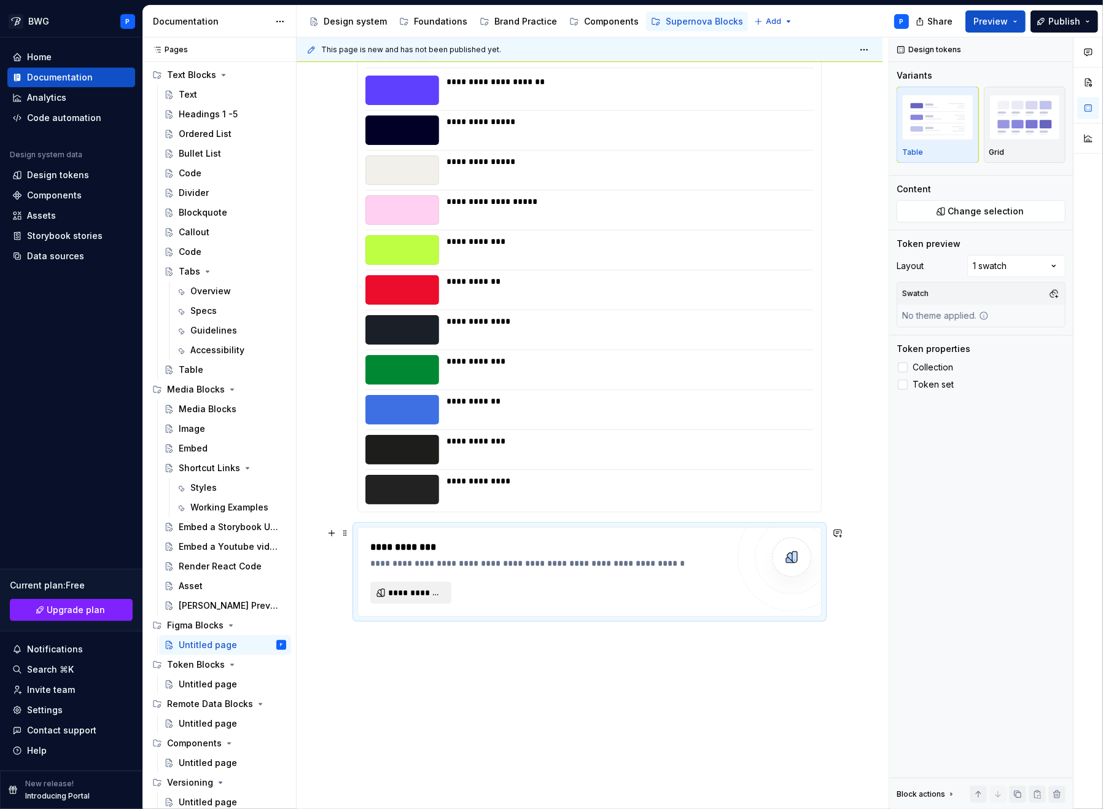
click at [411, 593] on span "**********" at bounding box center [415, 593] width 55 height 12
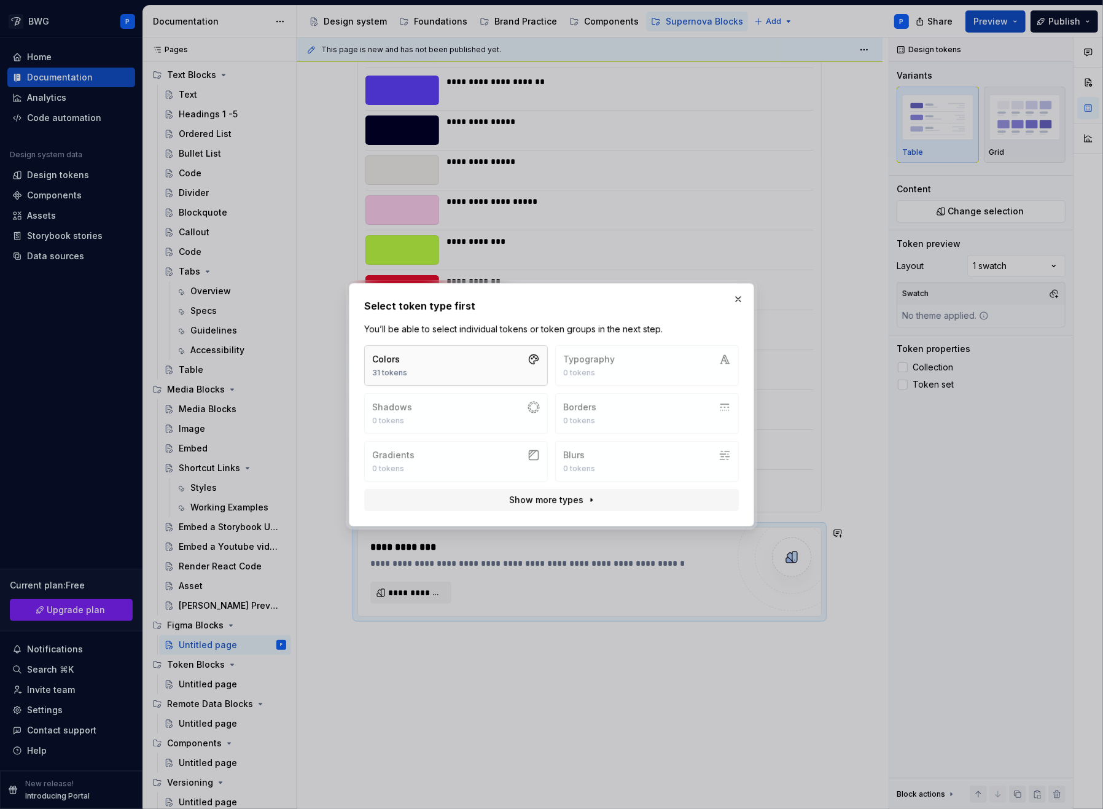
click at [444, 361] on button "Colors 31 tokens" at bounding box center [456, 365] width 184 height 41
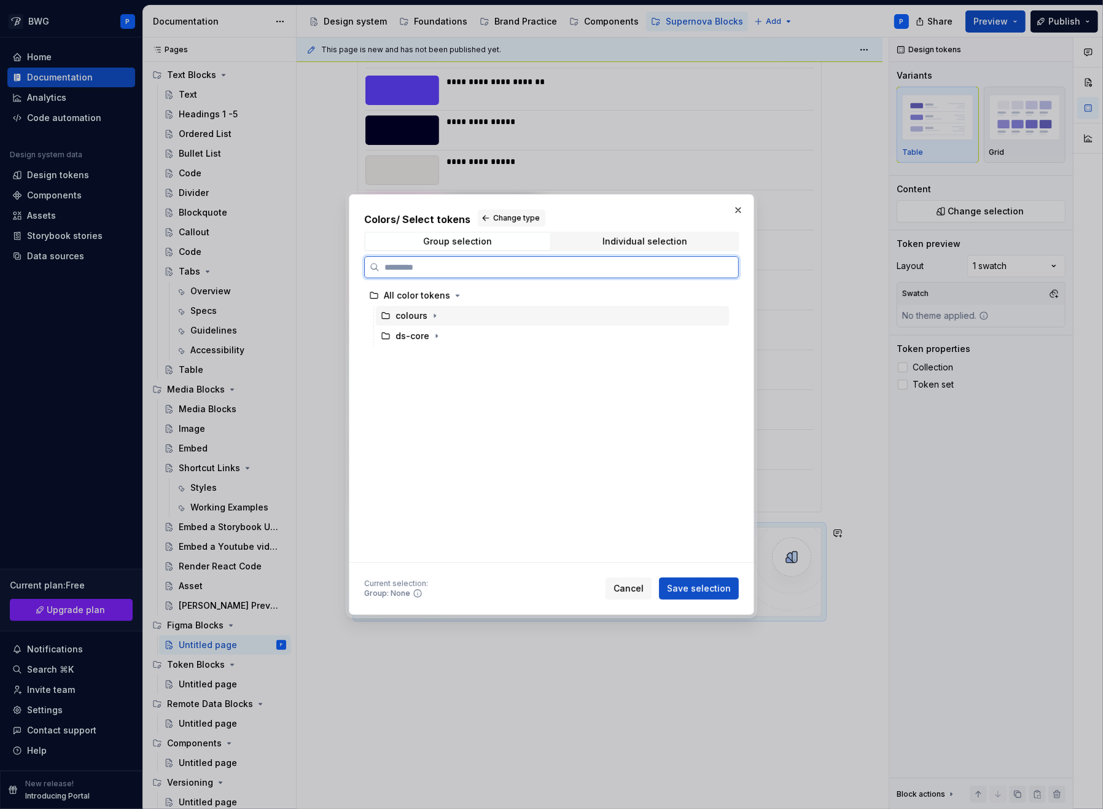
click at [419, 315] on div "colours" at bounding box center [412, 316] width 32 height 12
click at [435, 316] on icon "button" at bounding box center [435, 316] width 10 height 10
click at [421, 340] on div "primary" at bounding box center [423, 336] width 32 height 12
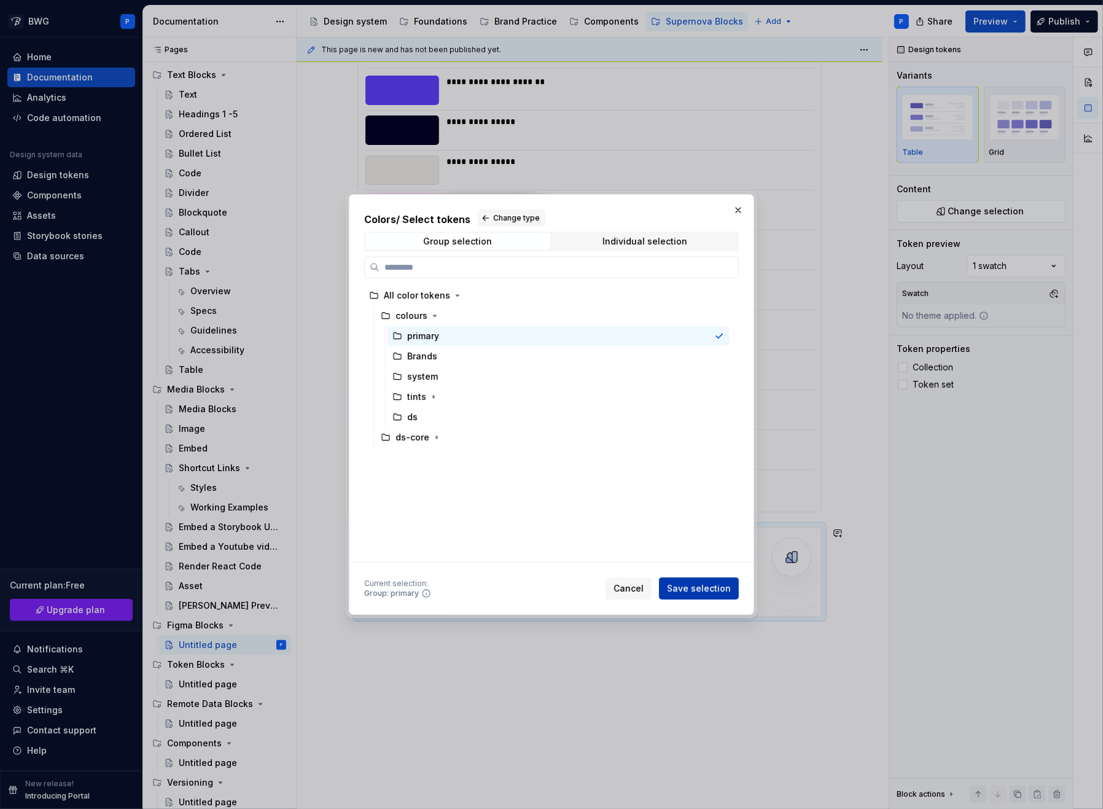
click at [707, 590] on span "Save selection" at bounding box center [699, 588] width 64 height 12
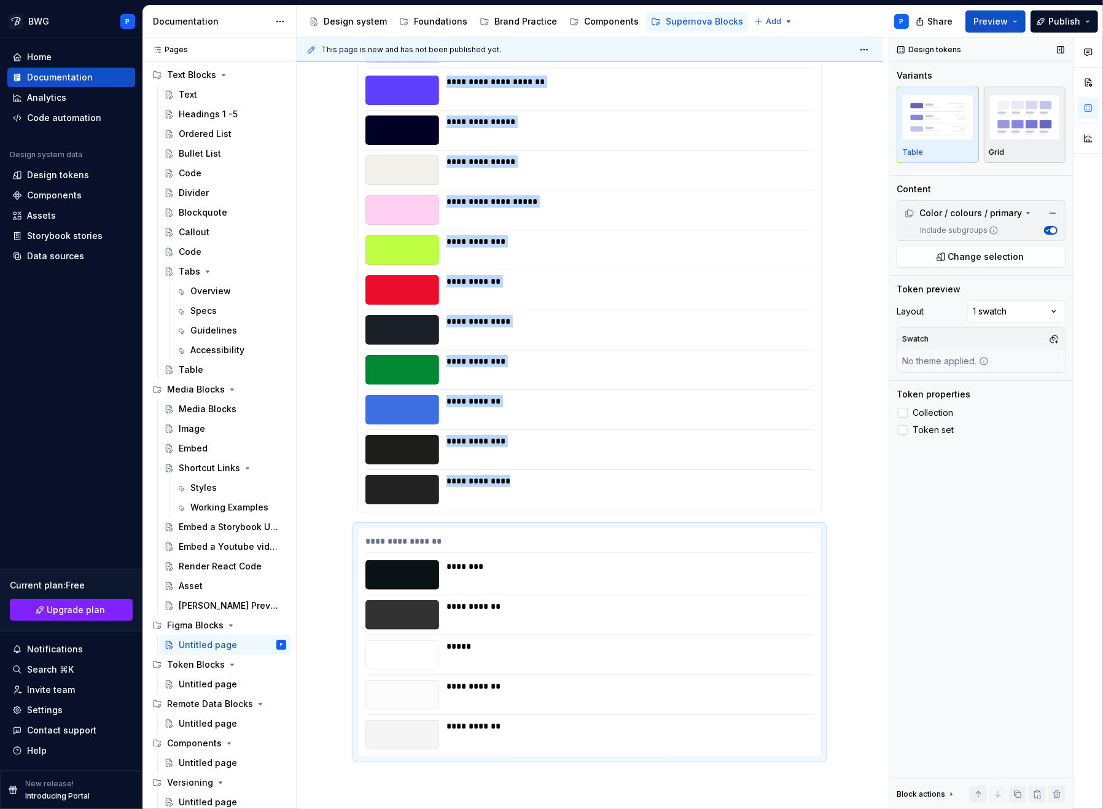
click at [1026, 122] on img "button" at bounding box center [1025, 117] width 71 height 45
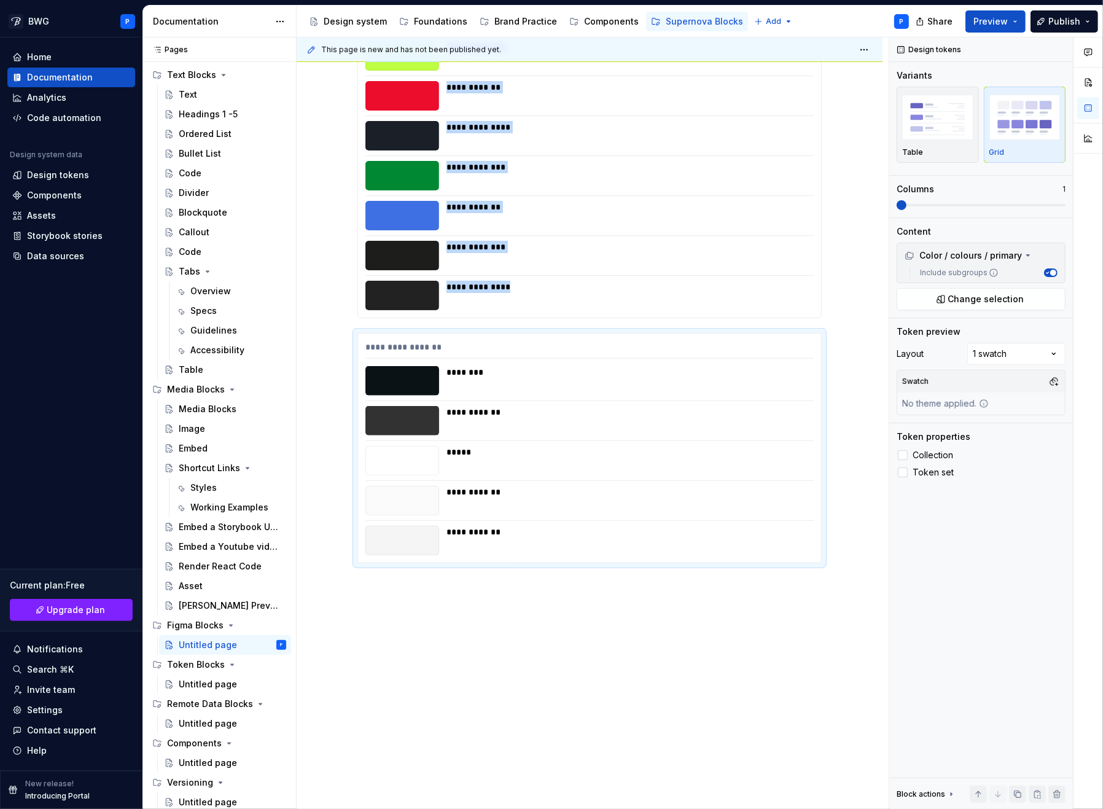
scroll to position [403, 0]
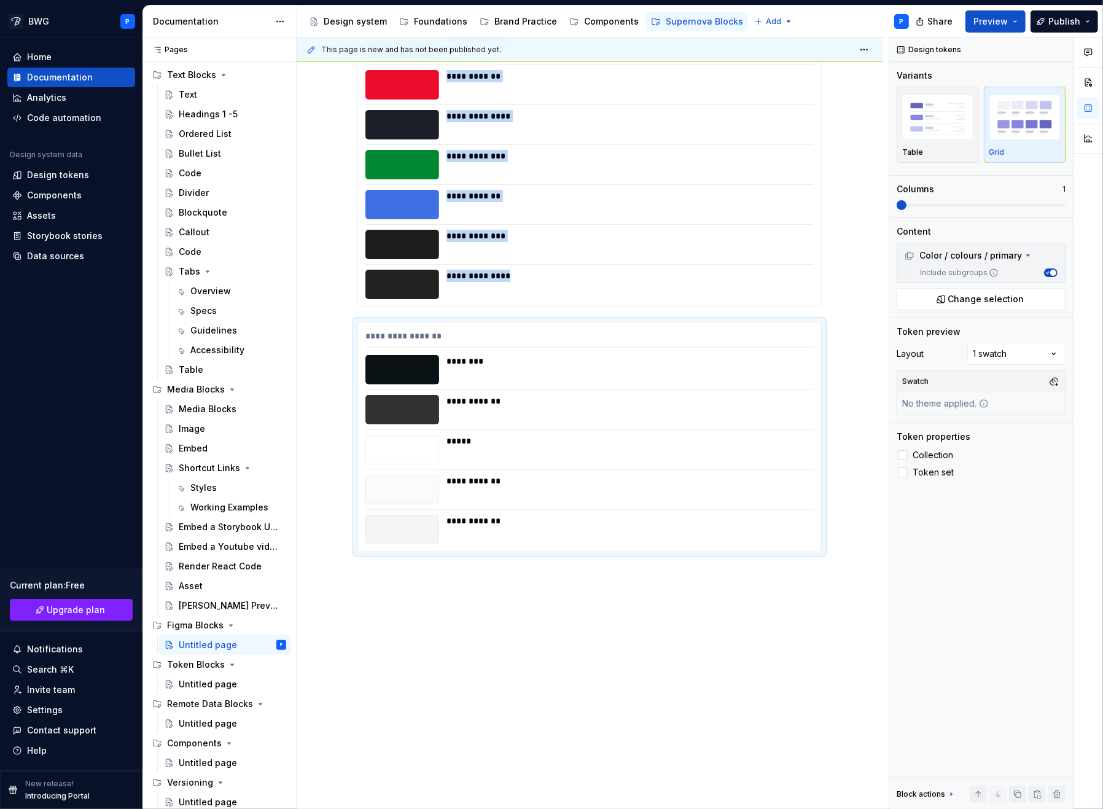
click at [338, 581] on div "**********" at bounding box center [593, 423] width 592 height 772
click at [326, 329] on button "button" at bounding box center [331, 327] width 17 height 17
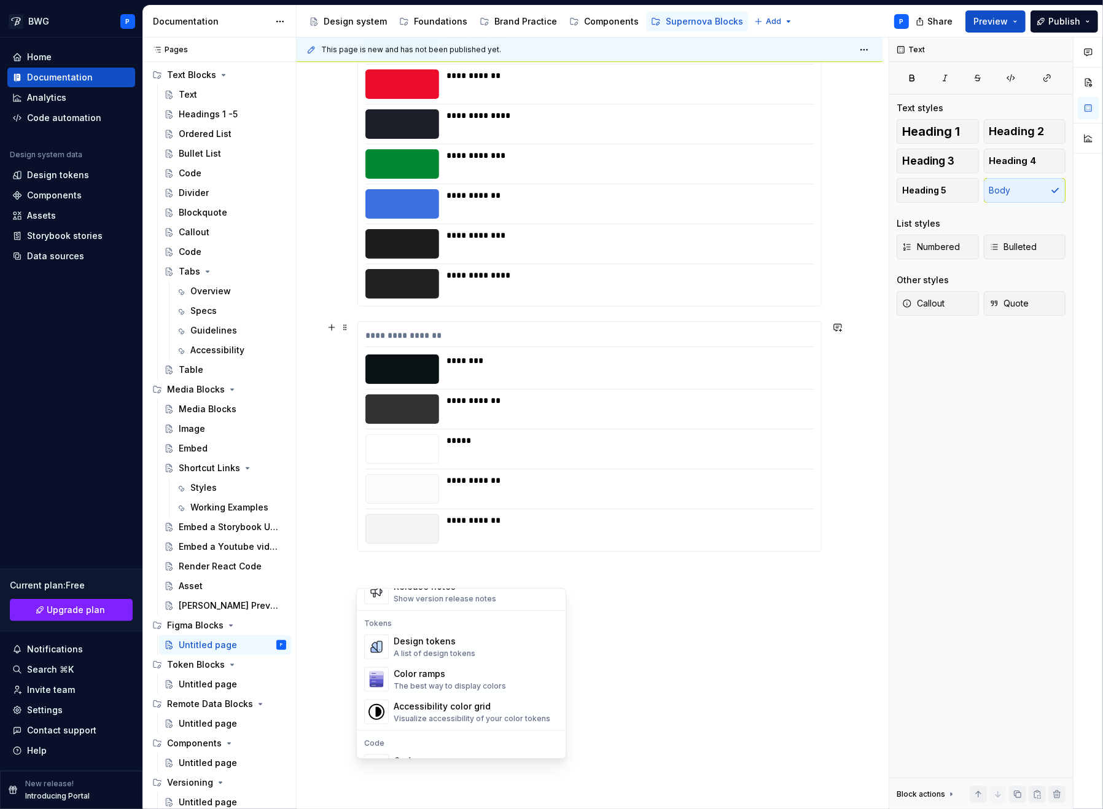
scroll to position [882, 0]
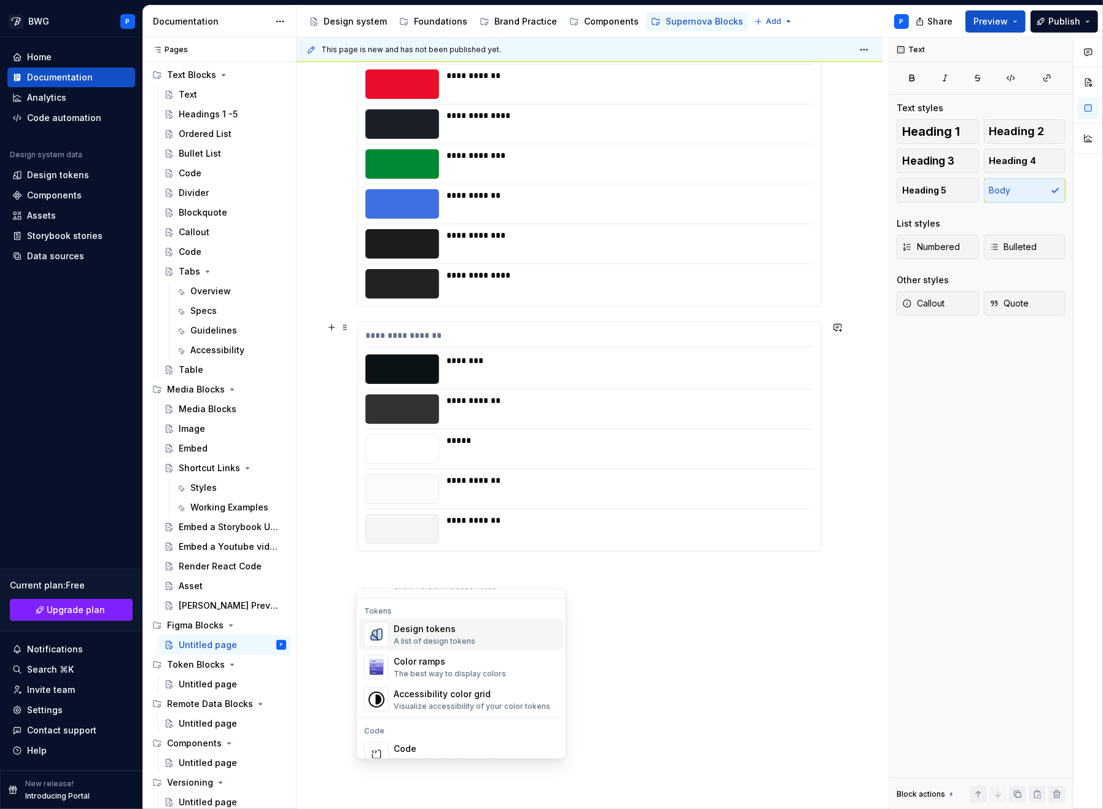
click at [421, 633] on div "Design tokens" at bounding box center [435, 629] width 82 height 12
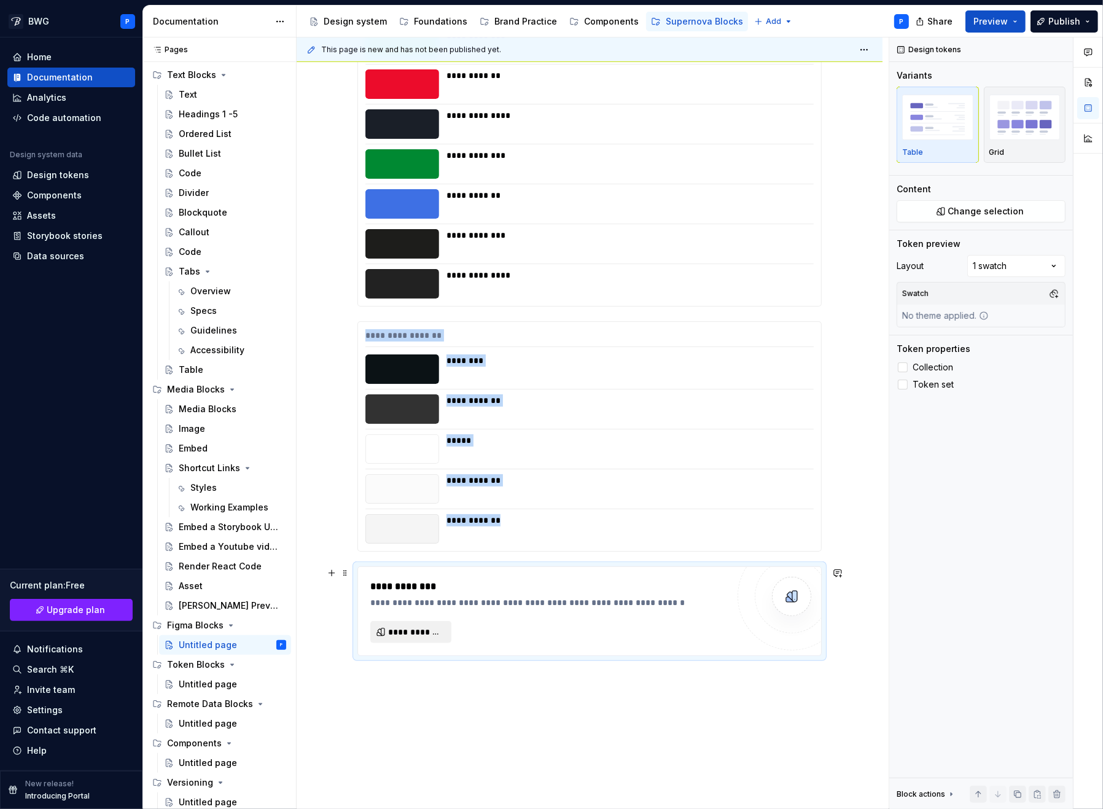
click at [410, 632] on span "**********" at bounding box center [415, 632] width 55 height 12
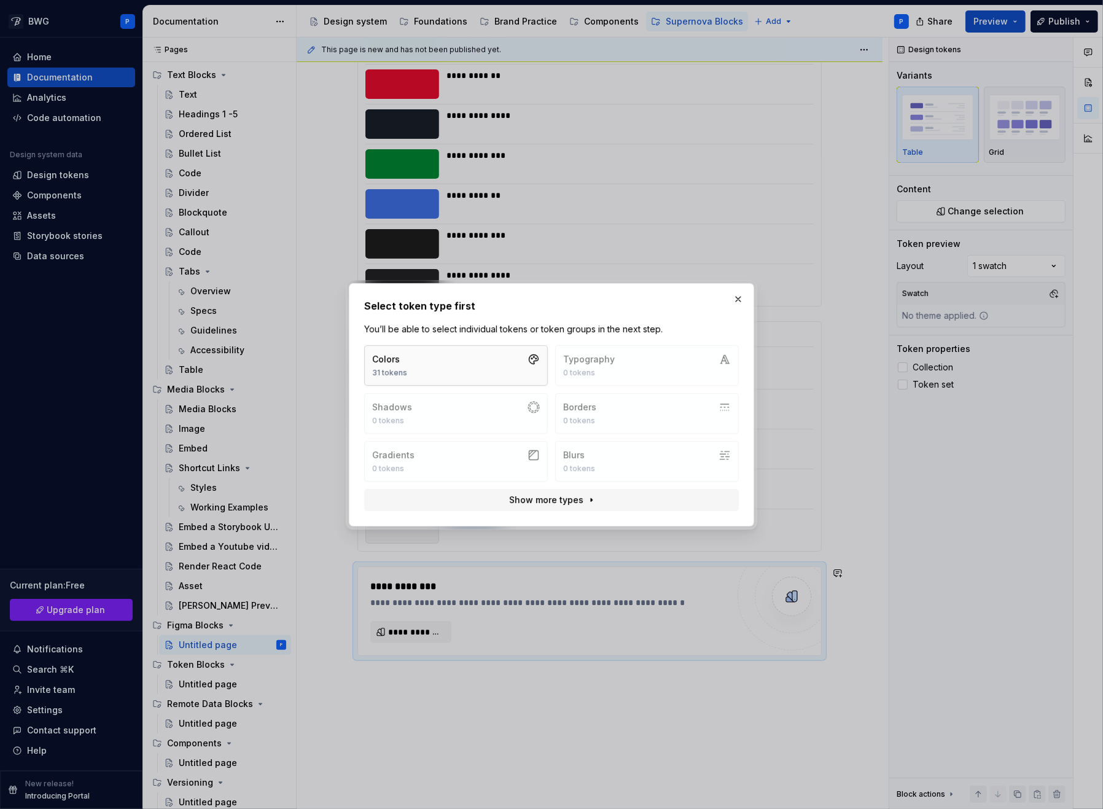
click at [444, 366] on button "Colors 31 tokens" at bounding box center [456, 365] width 184 height 41
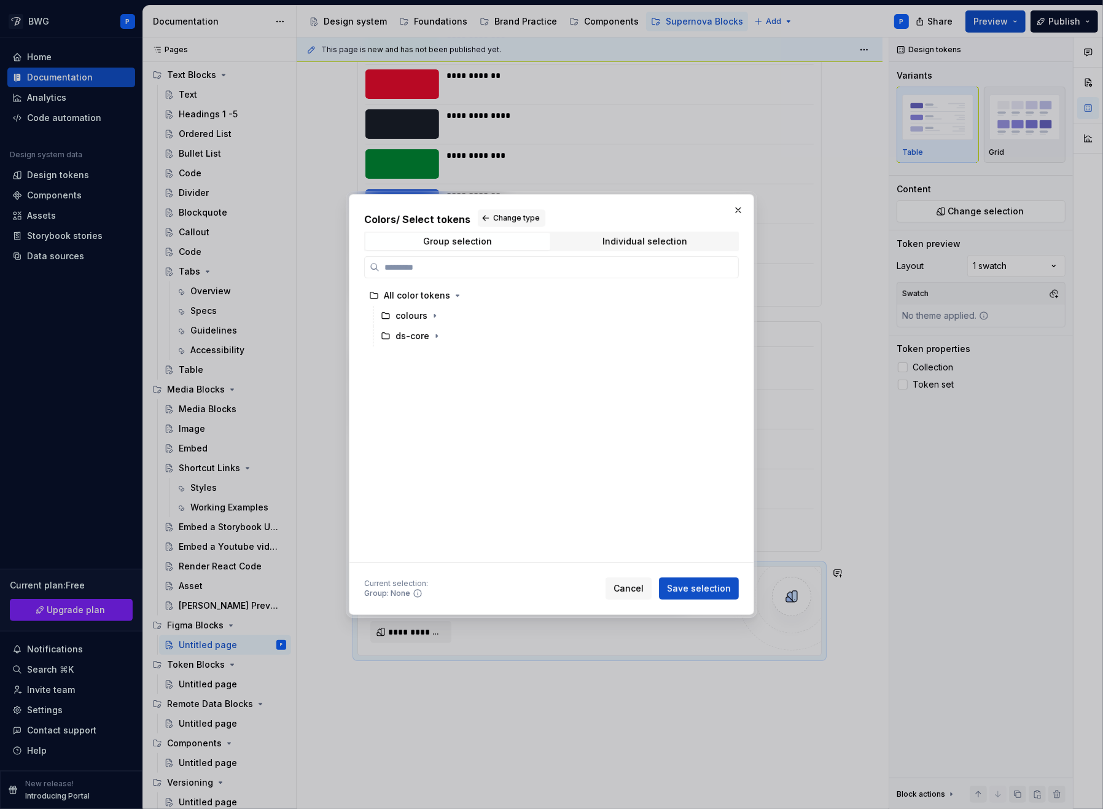
click at [705, 586] on span "Save selection" at bounding box center [699, 588] width 64 height 12
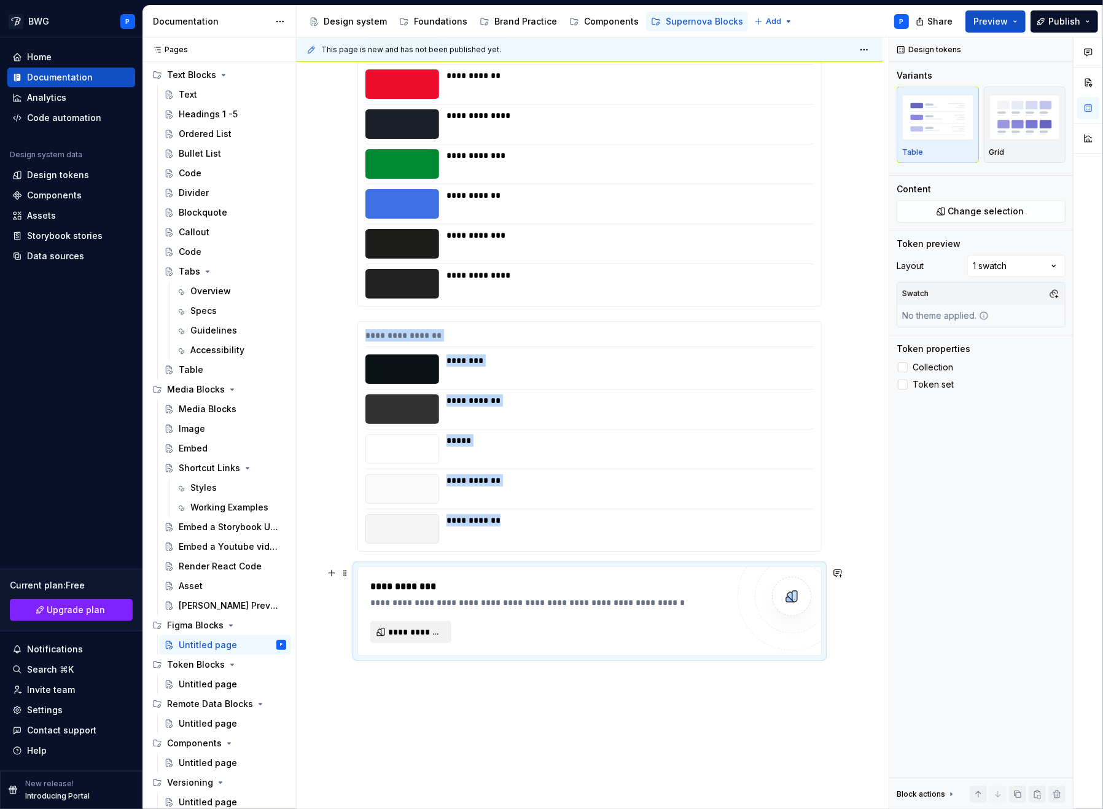
click at [407, 633] on span "**********" at bounding box center [415, 632] width 55 height 12
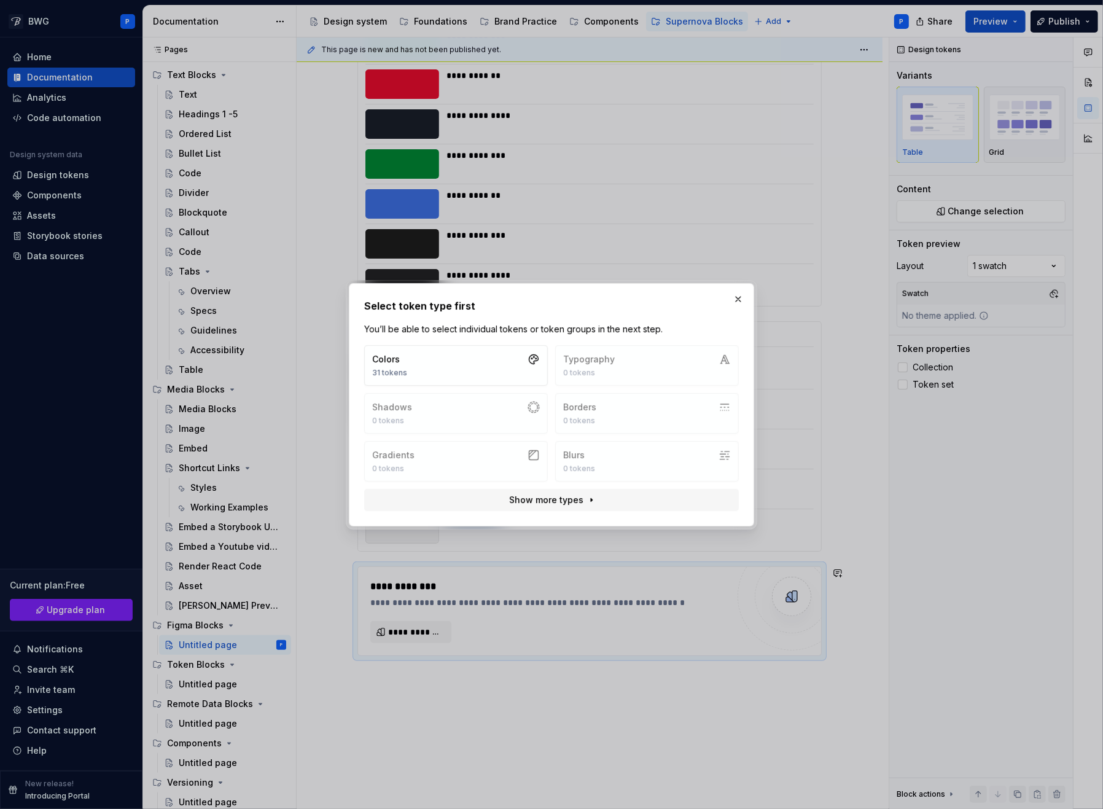
click at [734, 296] on button "button" at bounding box center [738, 299] width 17 height 17
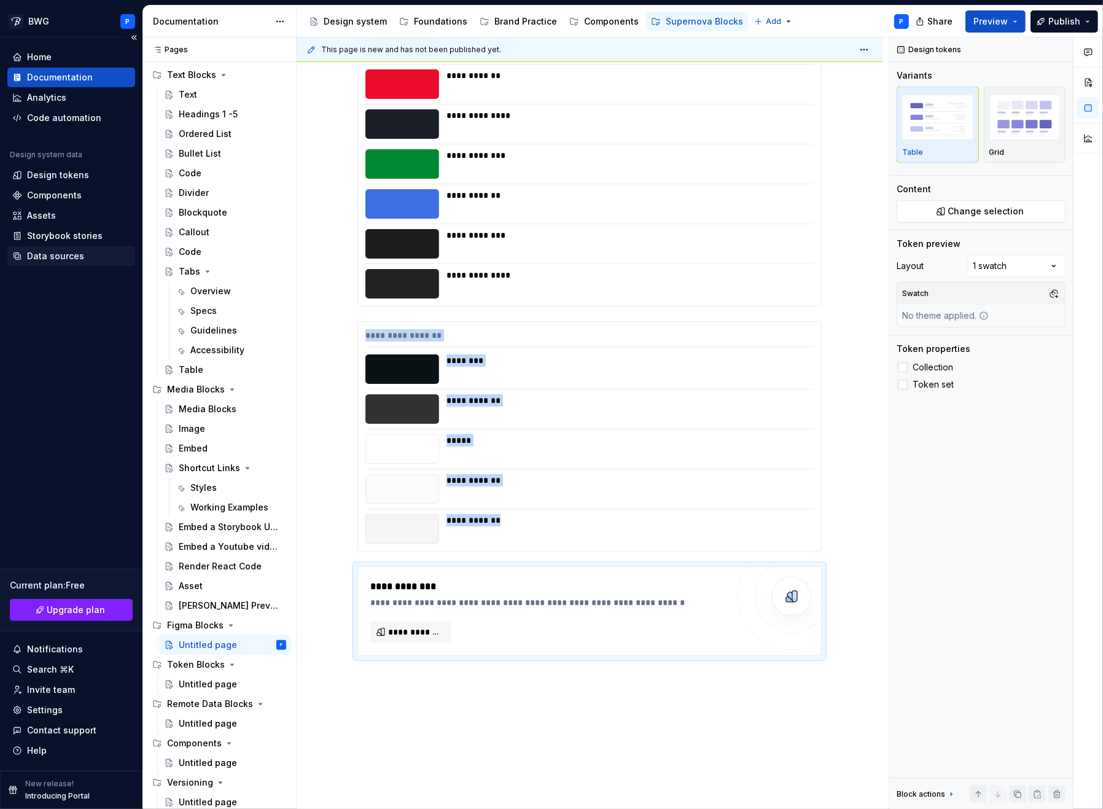
click at [66, 249] on div "Data sources" at bounding box center [71, 256] width 128 height 20
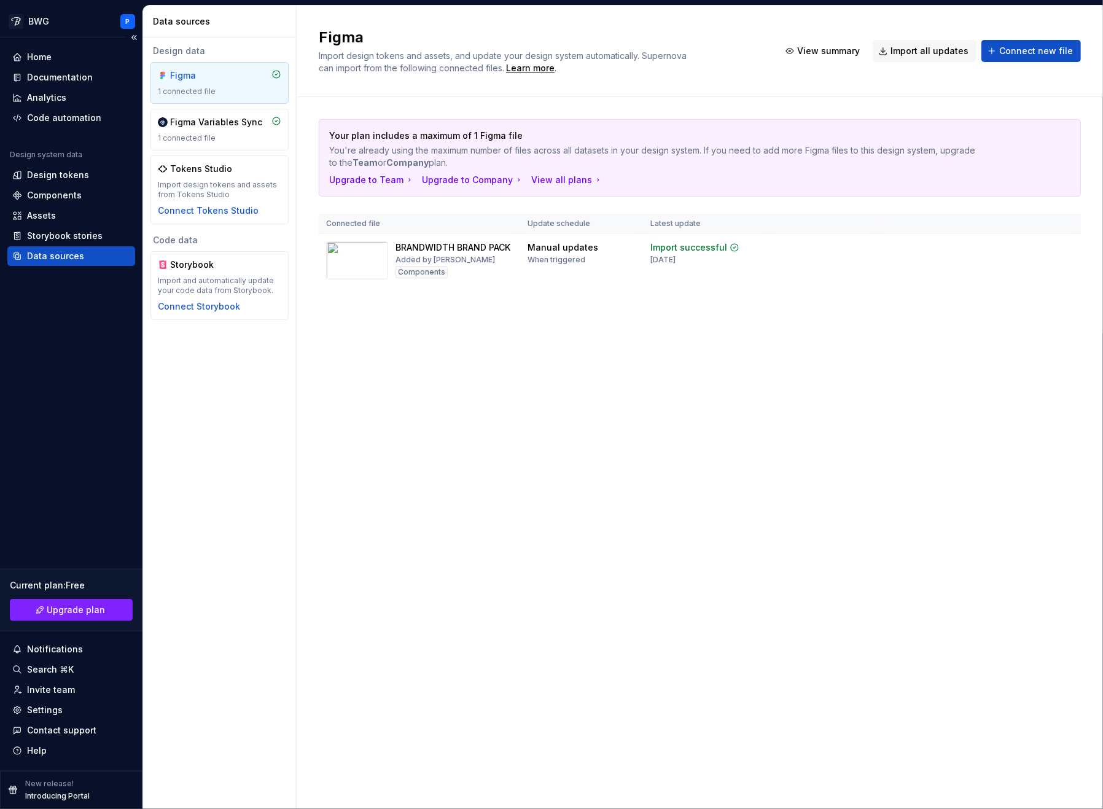
click at [58, 251] on div "Data sources" at bounding box center [55, 256] width 57 height 12
click at [1014, 270] on div "Import updates" at bounding box center [1018, 267] width 56 height 10
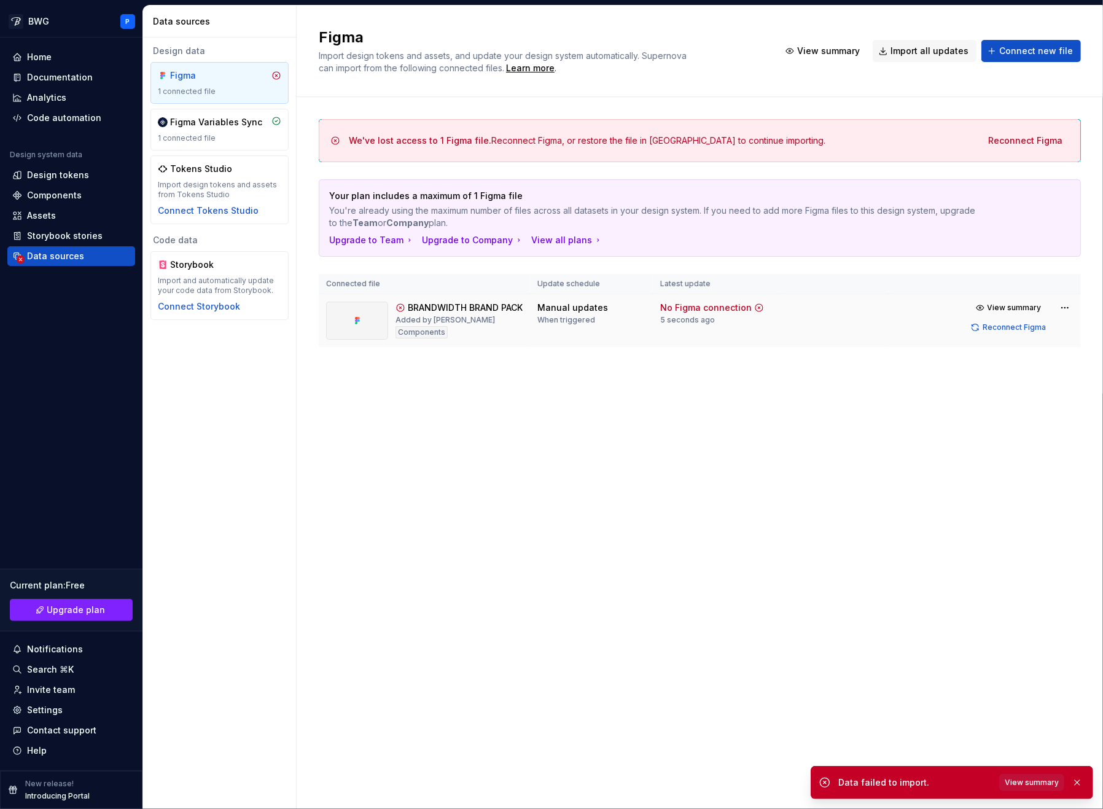
click at [1041, 765] on span "View summary" at bounding box center [1032, 783] width 54 height 10
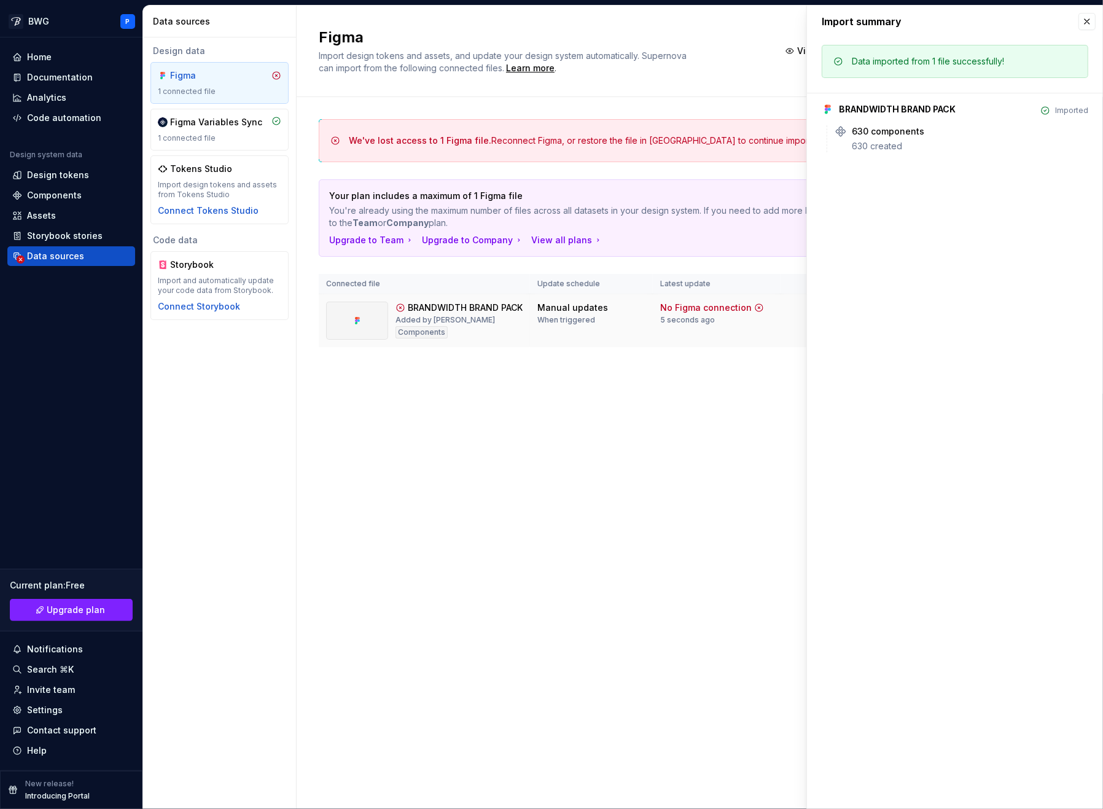
click at [899, 109] on div "BRANDWIDTH BRAND PACK" at bounding box center [897, 109] width 117 height 12
click at [1086, 18] on button "button" at bounding box center [1087, 21] width 17 height 17
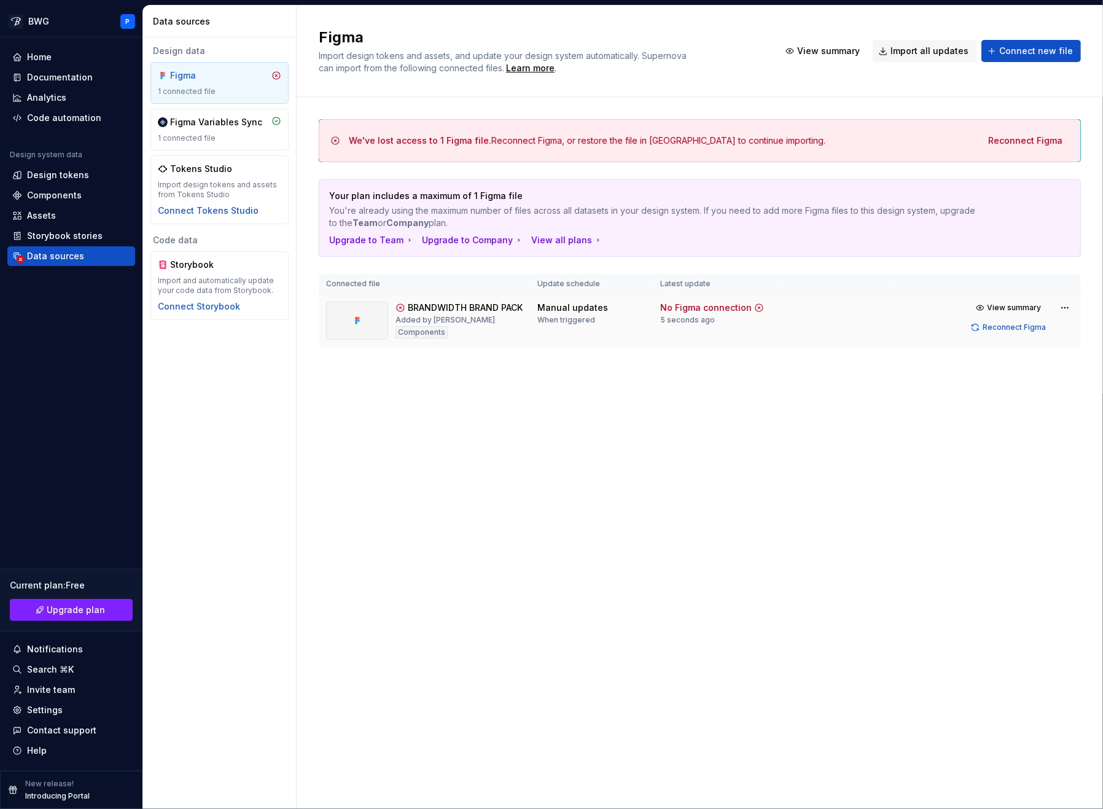
click at [715, 394] on div "We've lost access to 1 Figma file. Reconnect Figma, or restore the file in Figm…" at bounding box center [700, 245] width 762 height 297
click at [754, 390] on div "We've lost access to 1 Figma file. Reconnect Figma, or restore the file in Figm…" at bounding box center [700, 245] width 762 height 297
drag, startPoint x: 754, startPoint y: 390, endPoint x: 762, endPoint y: 384, distance: 9.2
click at [754, 390] on div "We've lost access to 1 Figma file. Reconnect Figma, or restore the file in Figm…" at bounding box center [700, 245] width 762 height 297
click at [750, 393] on div "We've lost access to 1 Figma file. Reconnect Figma, or restore the file in Figm…" at bounding box center [700, 245] width 762 height 297
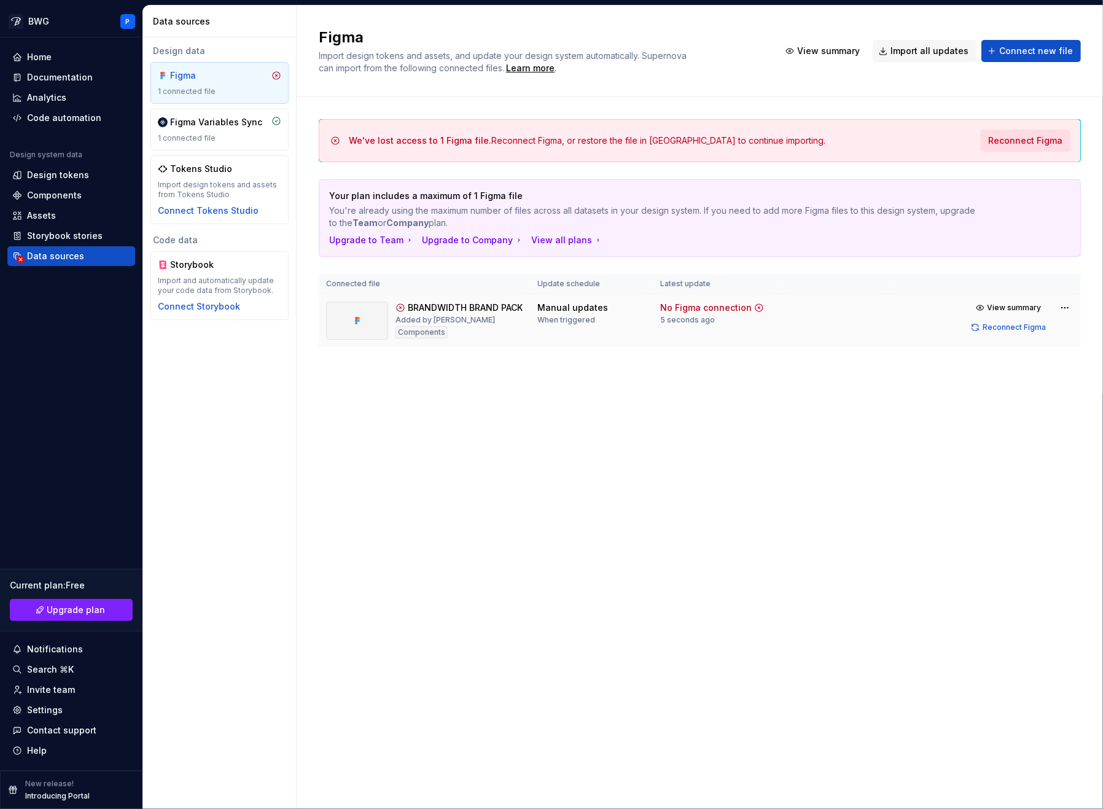
click at [1028, 141] on span "Reconnect Figma" at bounding box center [1026, 141] width 74 height 12
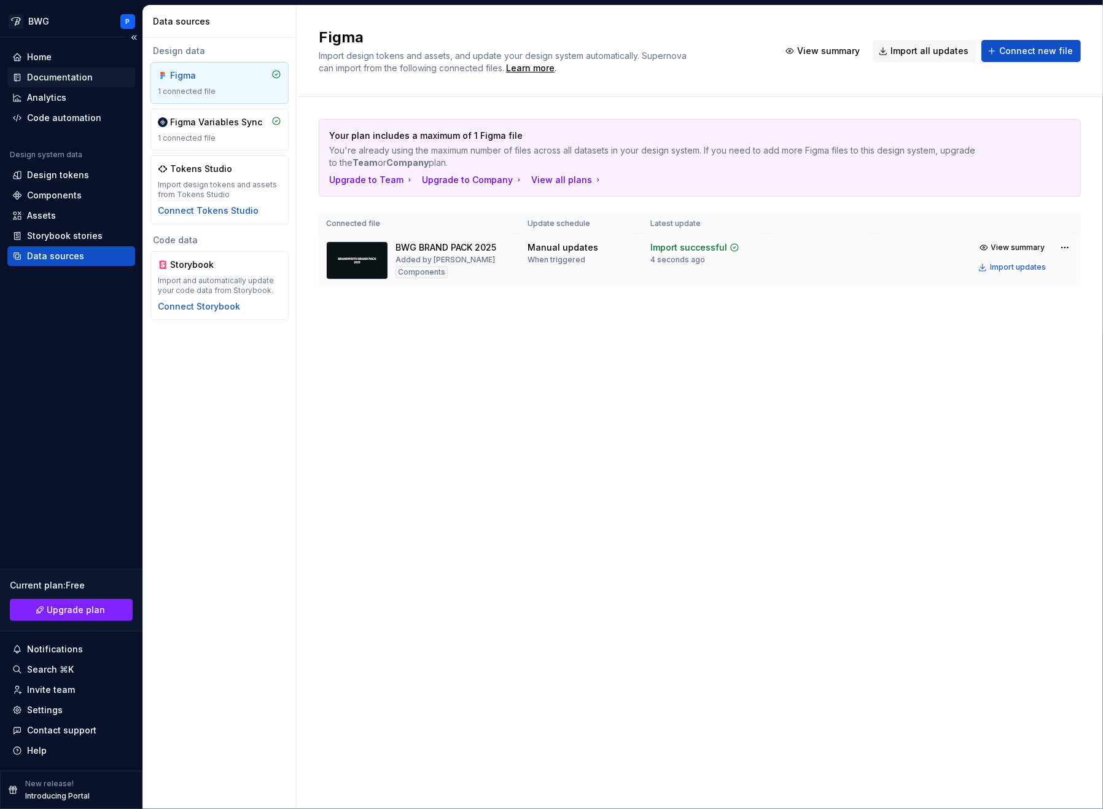
click at [79, 72] on div "Documentation" at bounding box center [60, 77] width 66 height 12
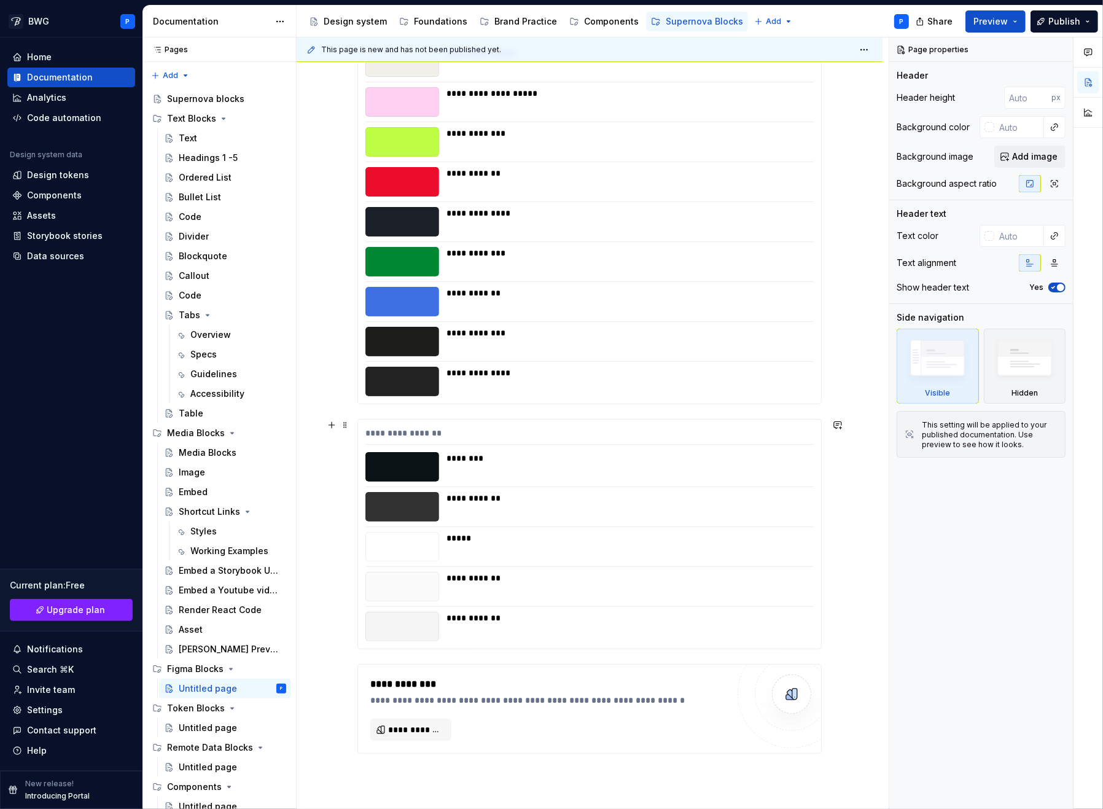
scroll to position [433, 0]
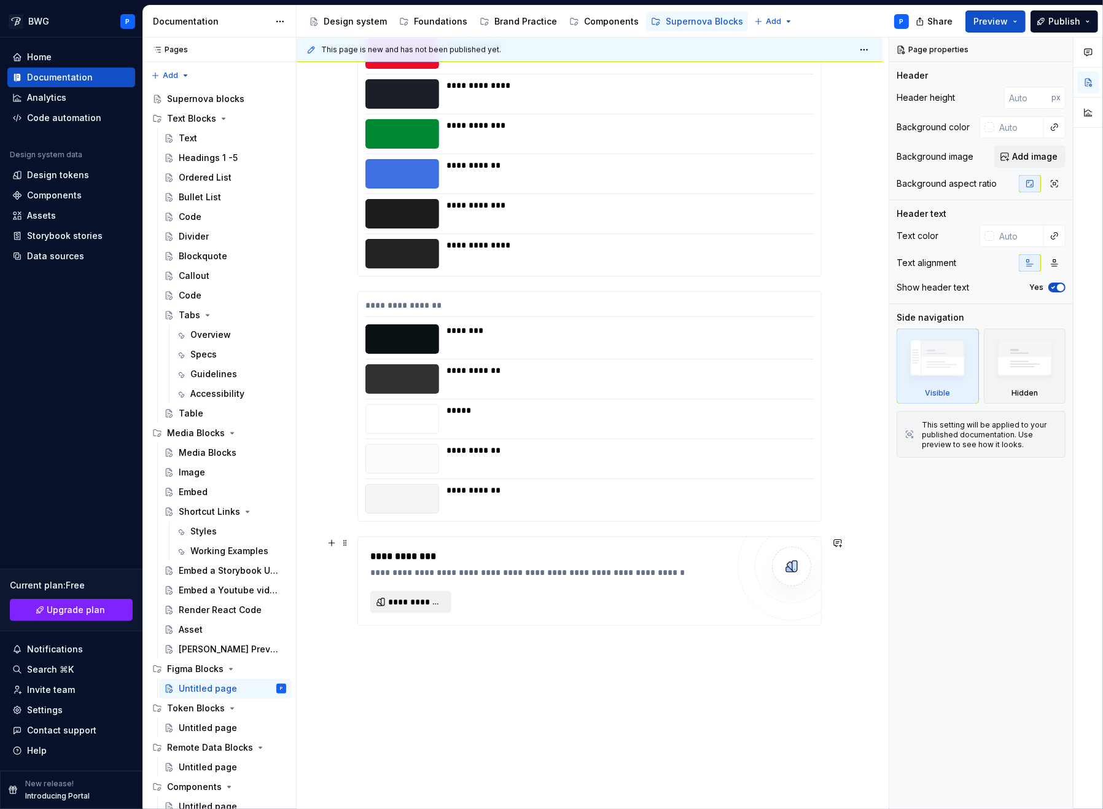
click at [412, 602] on span "**********" at bounding box center [415, 602] width 55 height 12
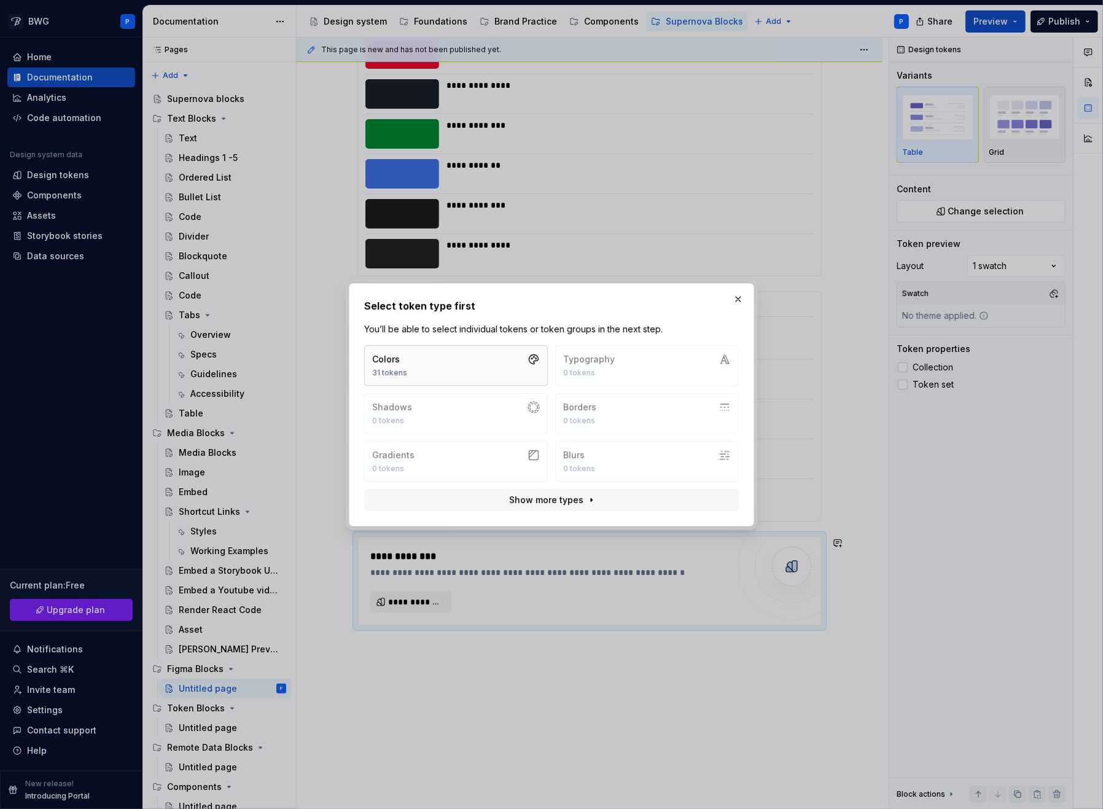
click at [428, 361] on button "Colors 31 tokens" at bounding box center [456, 365] width 184 height 41
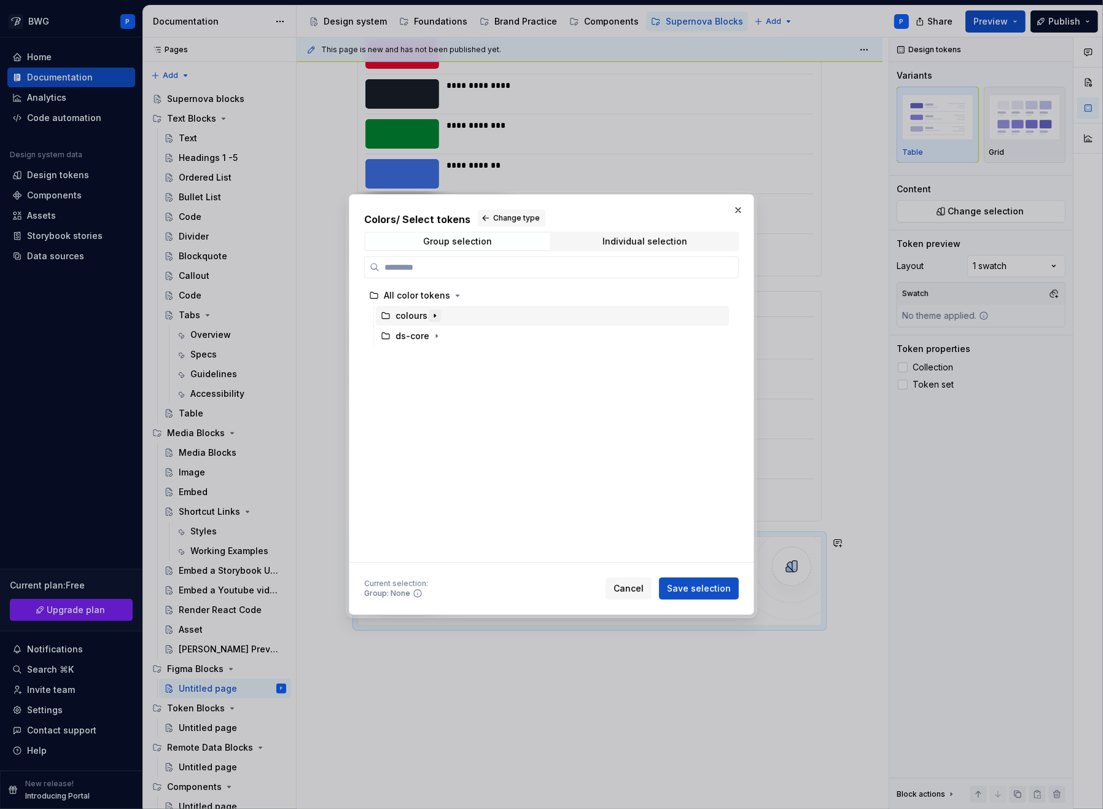
click at [434, 314] on icon "button" at bounding box center [435, 316] width 10 height 10
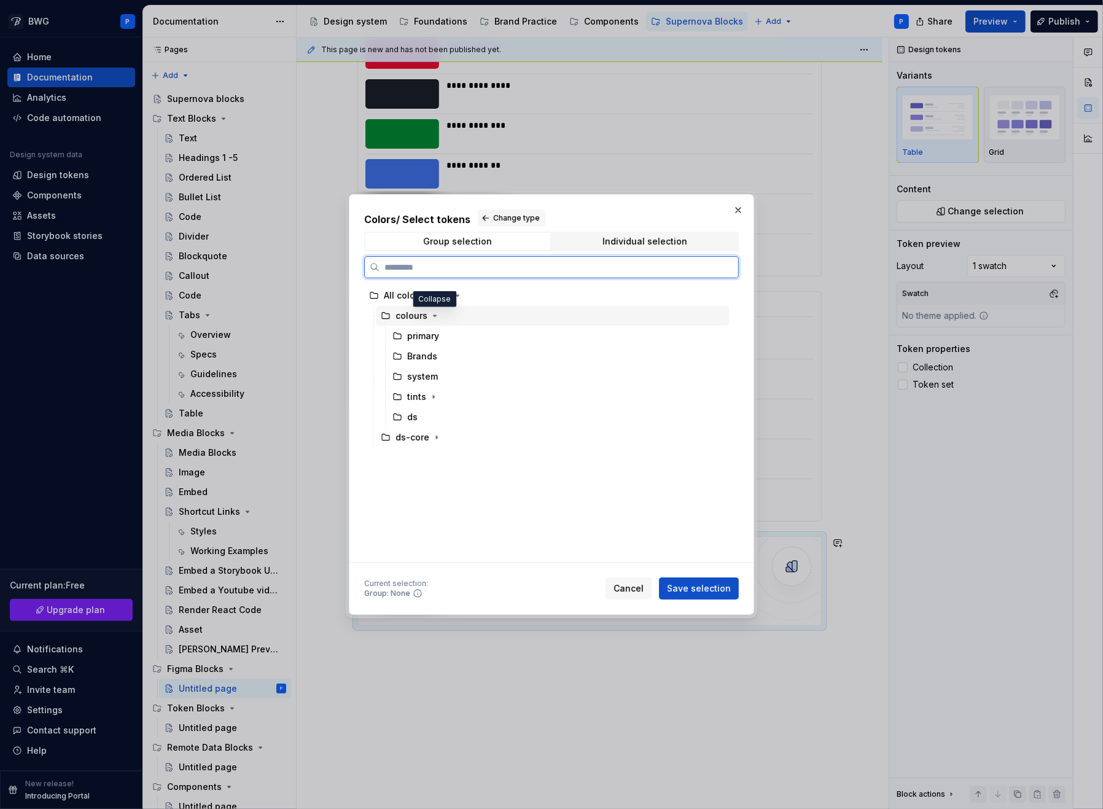
click at [424, 338] on div "primary" at bounding box center [423, 336] width 32 height 12
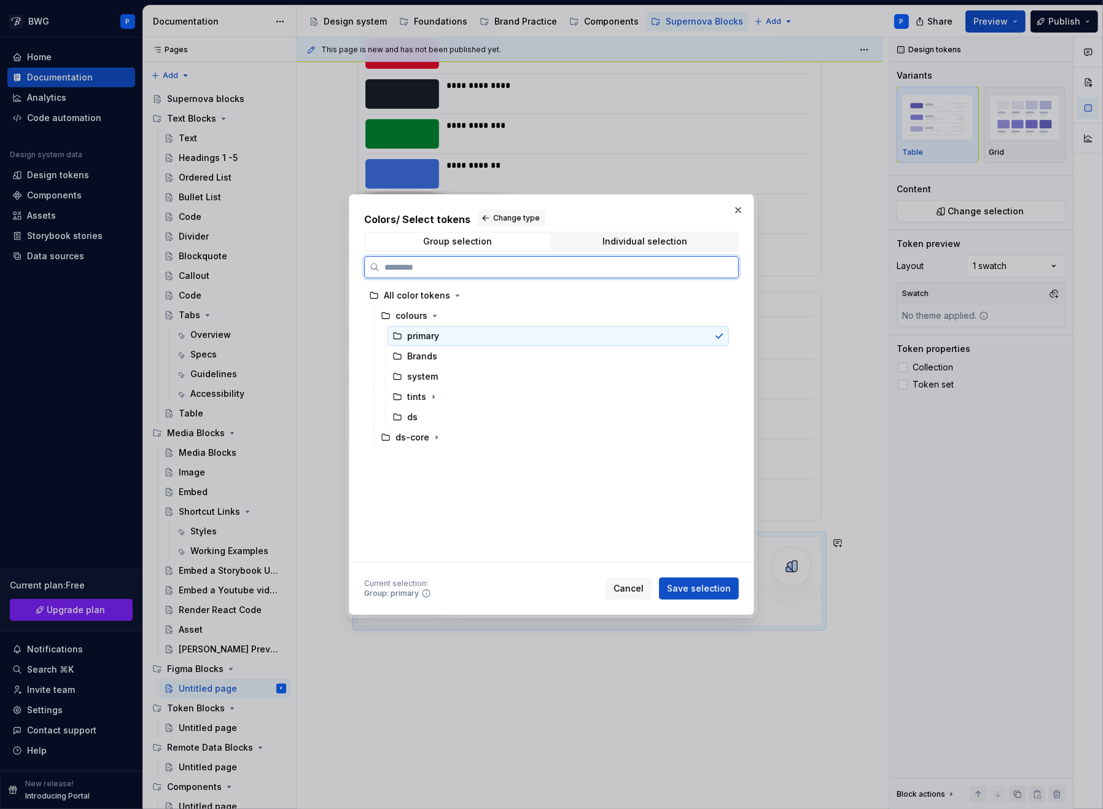
click at [395, 336] on icon at bounding box center [398, 336] width 10 height 10
click at [708, 590] on span "Save selection" at bounding box center [699, 588] width 64 height 12
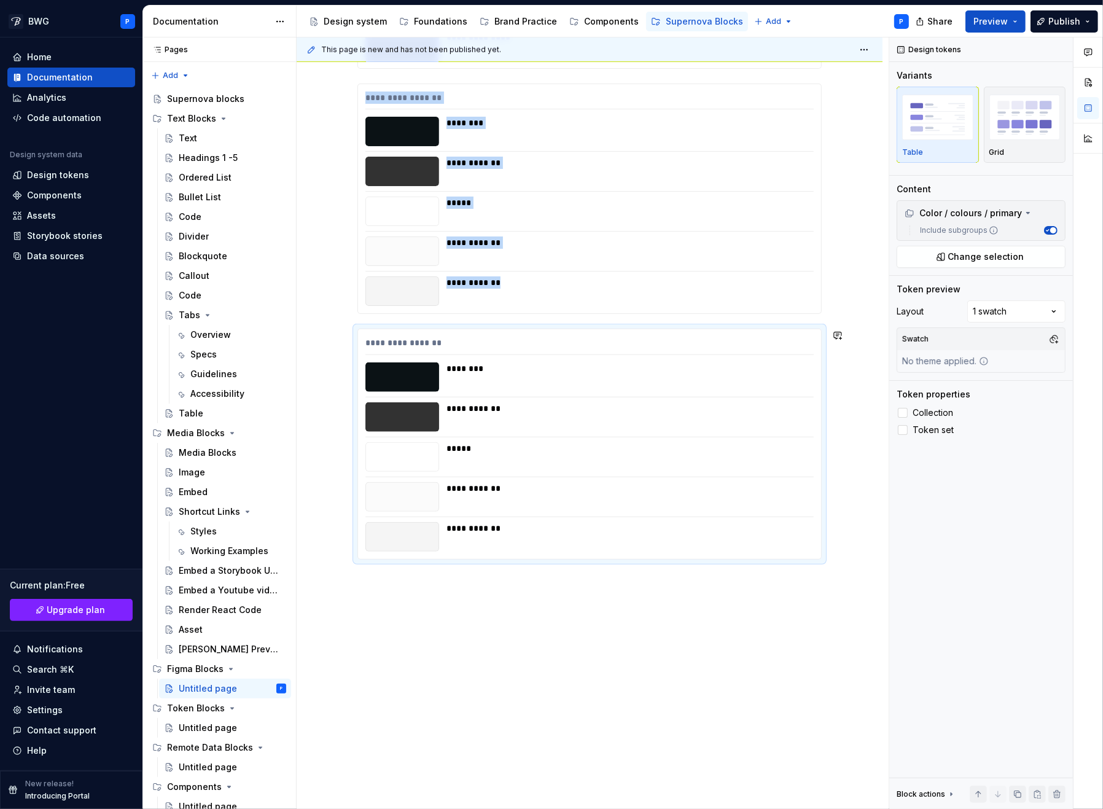
scroll to position [648, 0]
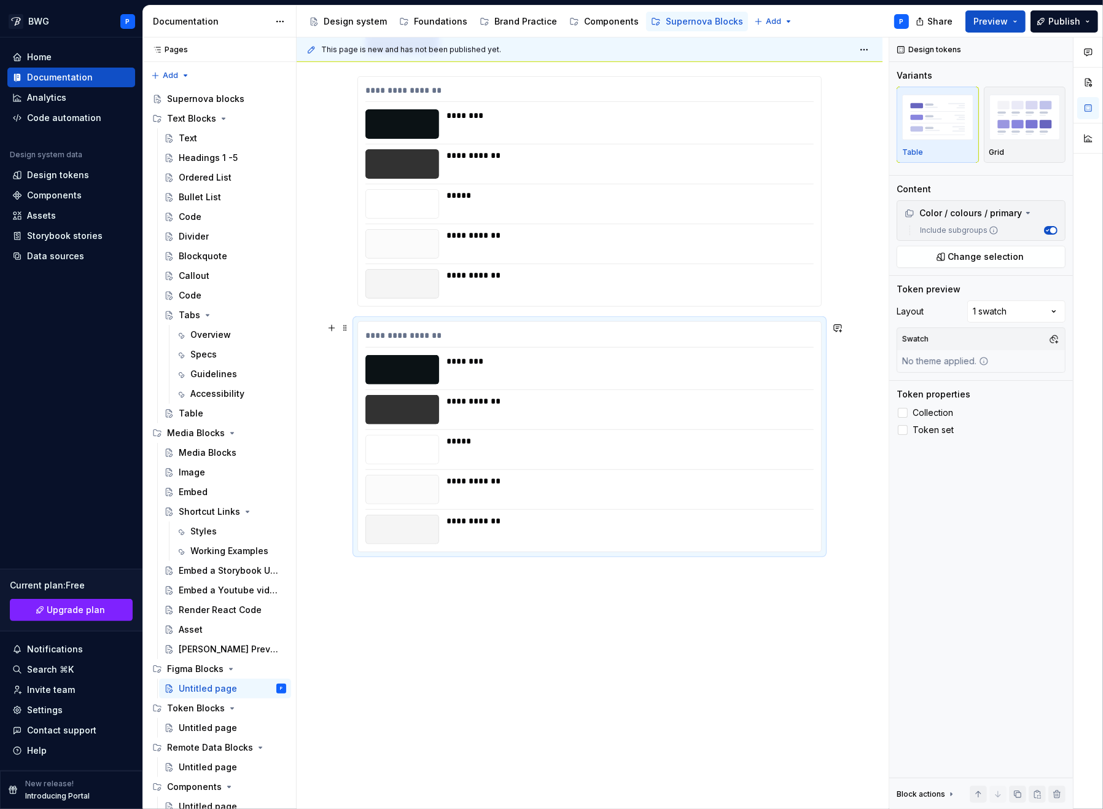
click at [442, 321] on div "**********" at bounding box center [590, 436] width 464 height 230
drag, startPoint x: 535, startPoint y: 345, endPoint x: 363, endPoint y: 322, distance: 173.5
click at [361, 321] on div "**********" at bounding box center [590, 436] width 464 height 230
click at [390, 321] on div "**********" at bounding box center [590, 436] width 464 height 230
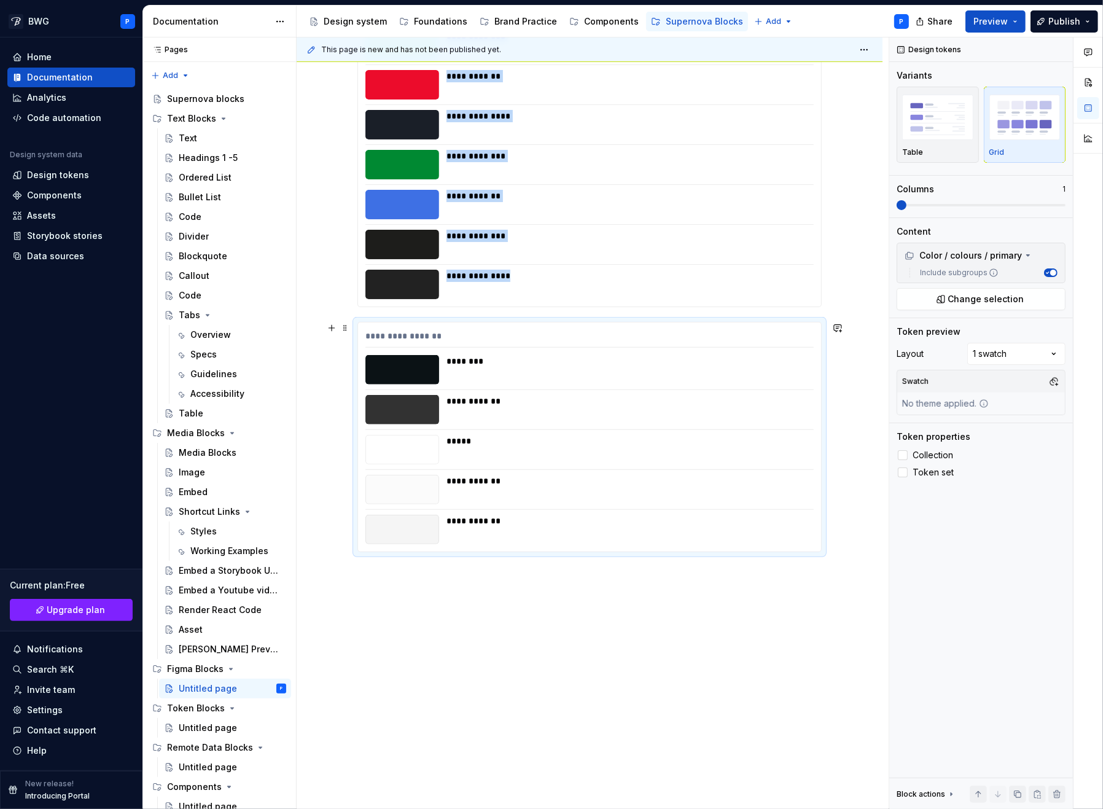
scroll to position [403, 0]
click at [393, 322] on div "**********" at bounding box center [590, 437] width 464 height 230
click at [332, 331] on button "button" at bounding box center [331, 327] width 17 height 17
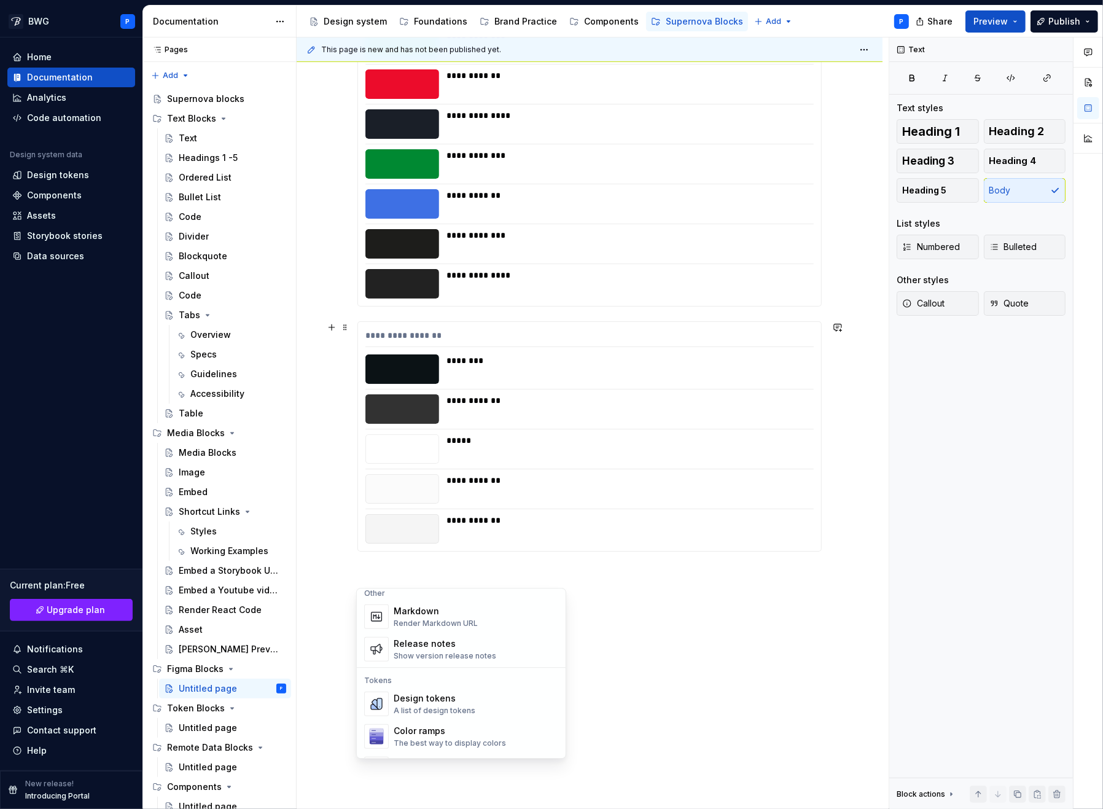
scroll to position [845, 0]
click at [428, 673] on div "Design tokens A list of design tokens" at bounding box center [435, 671] width 82 height 23
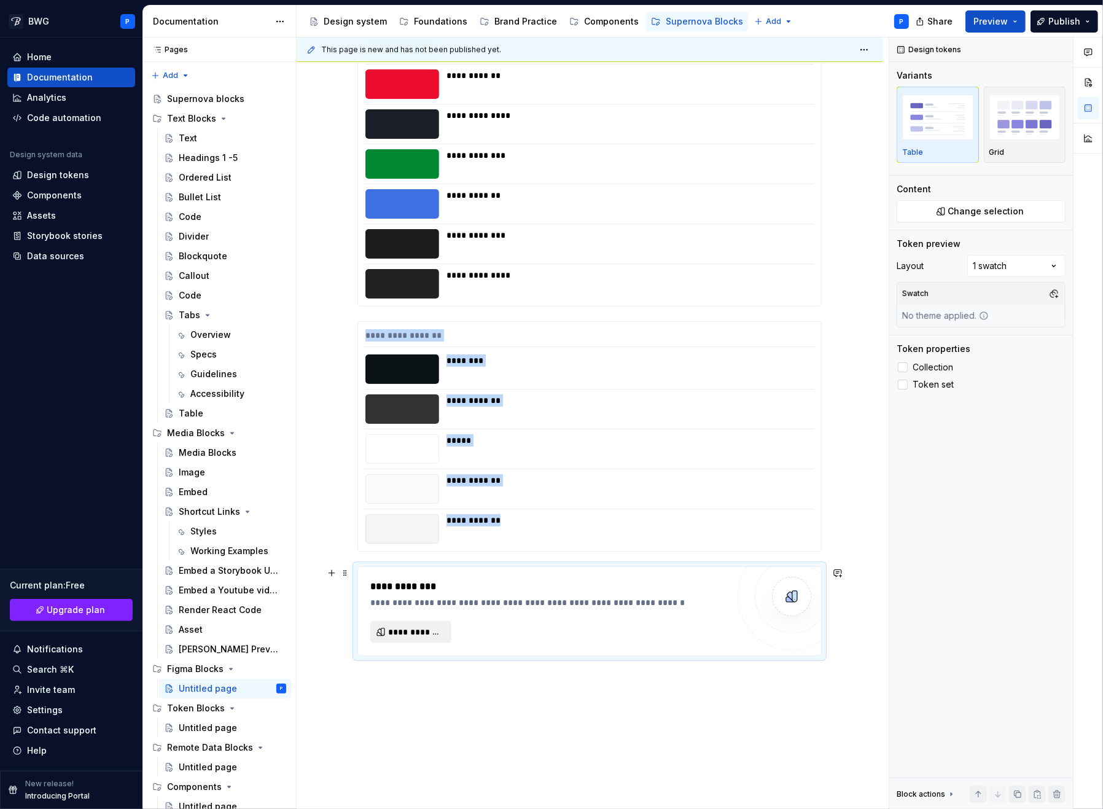
click at [410, 635] on span "**********" at bounding box center [415, 632] width 55 height 12
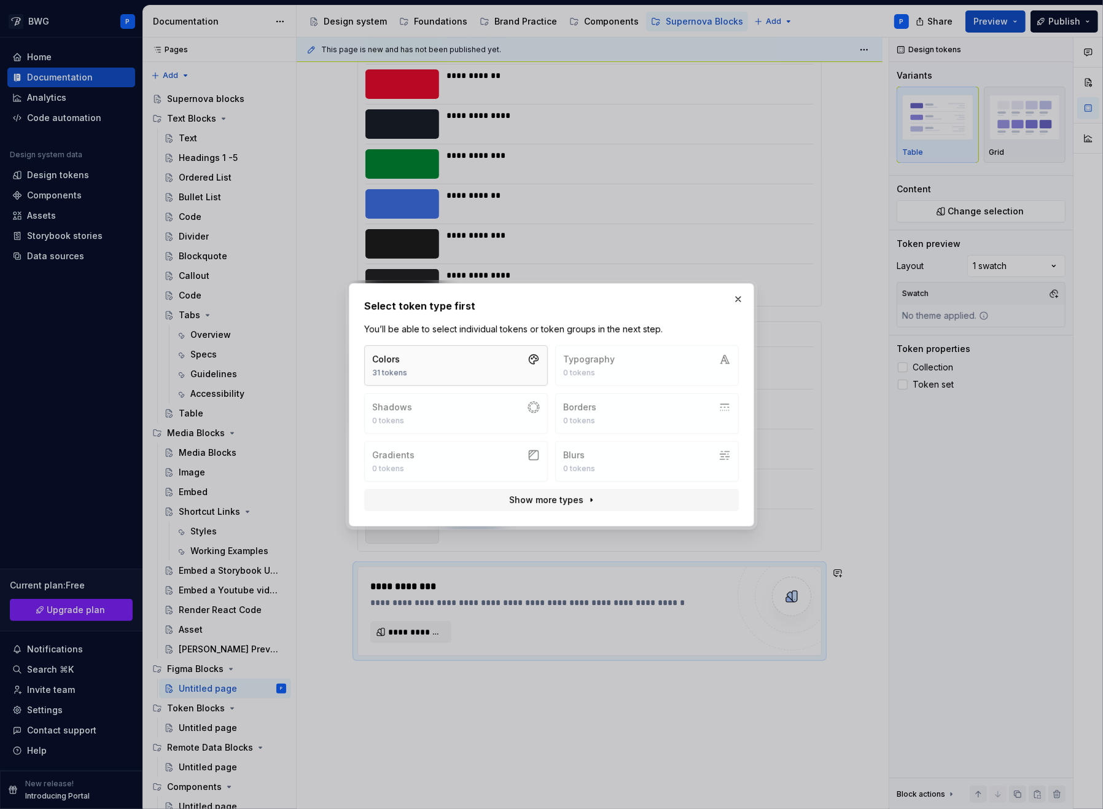
click at [450, 361] on button "Colors 31 tokens" at bounding box center [456, 365] width 184 height 41
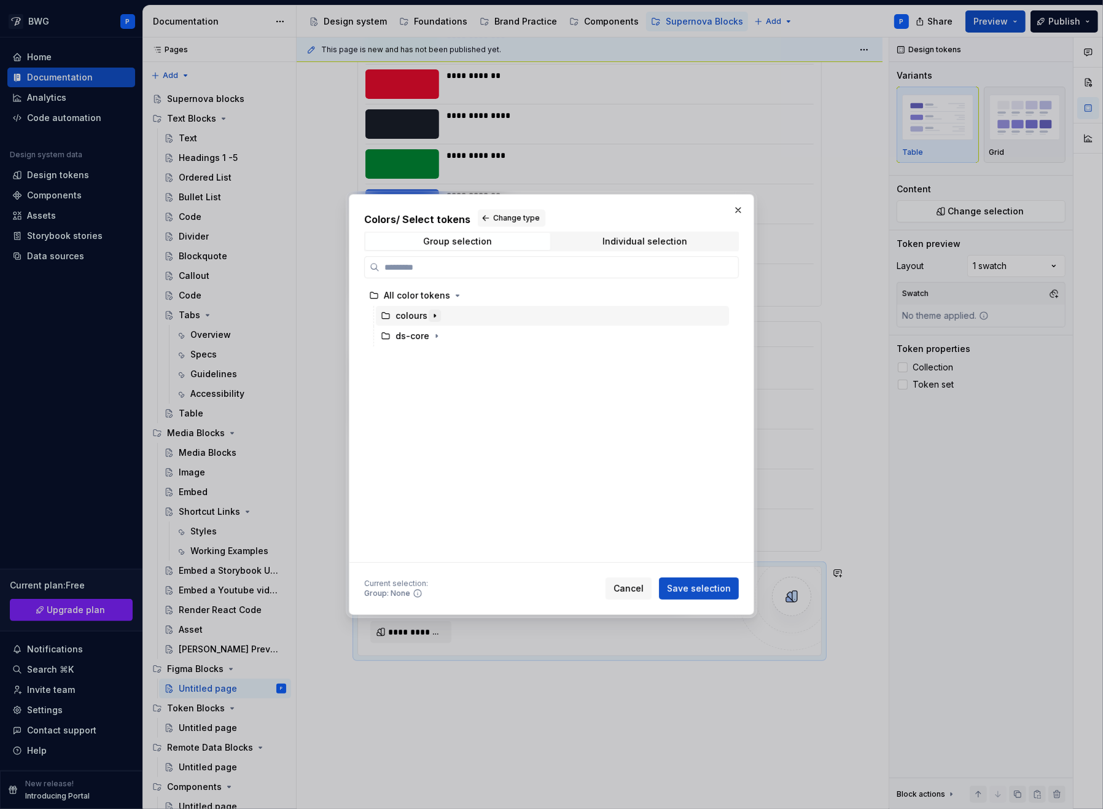
click at [439, 312] on button "button" at bounding box center [435, 316] width 12 height 12
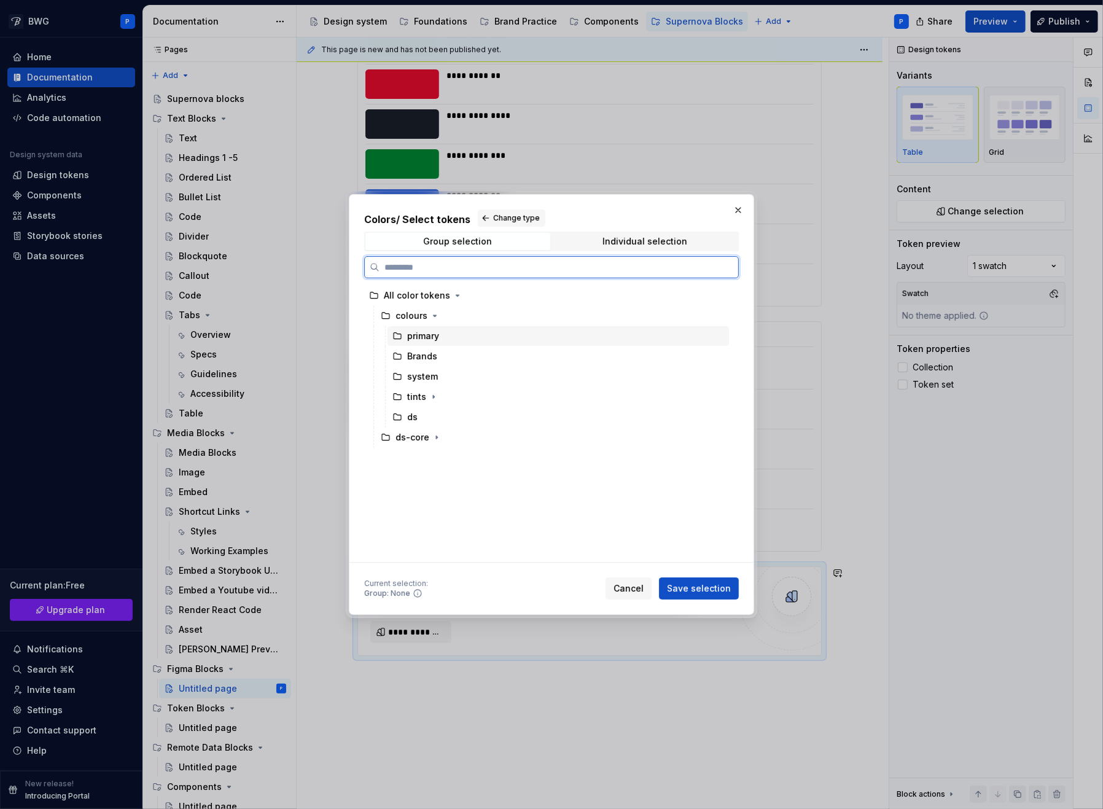
click at [438, 344] on div "primary" at bounding box center [559, 336] width 342 height 20
click at [699, 587] on span "Save selection" at bounding box center [699, 588] width 64 height 12
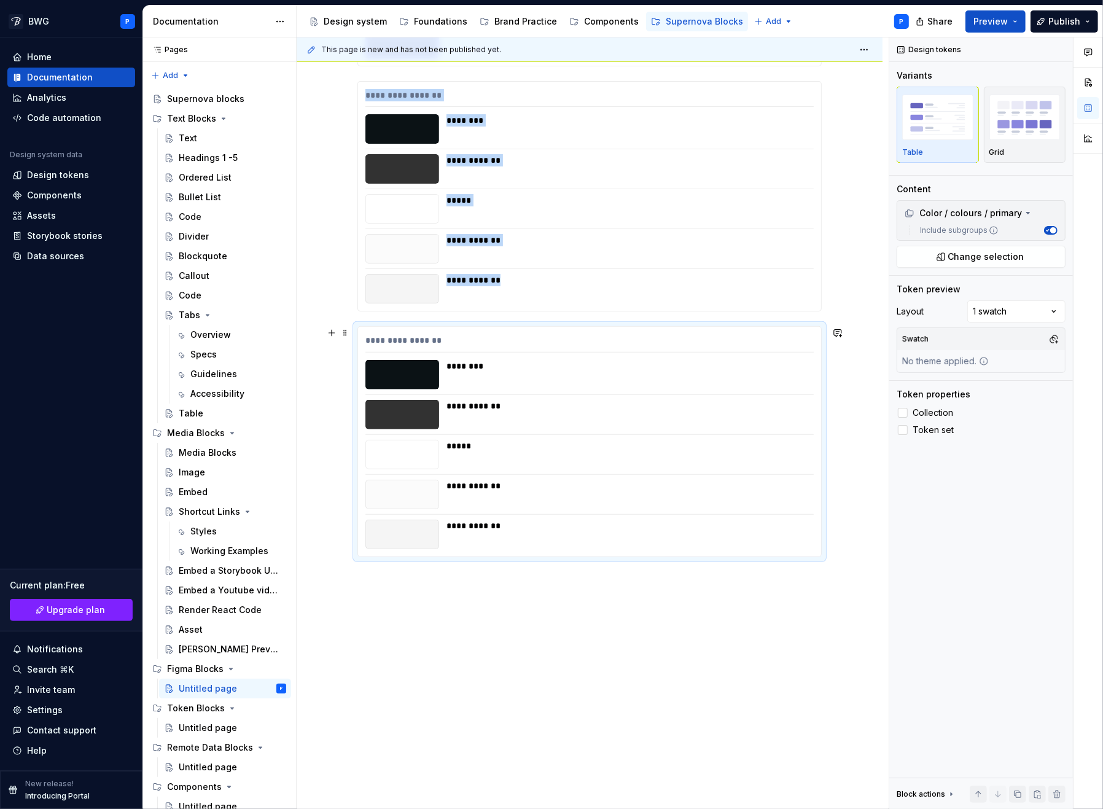
scroll to position [648, 0]
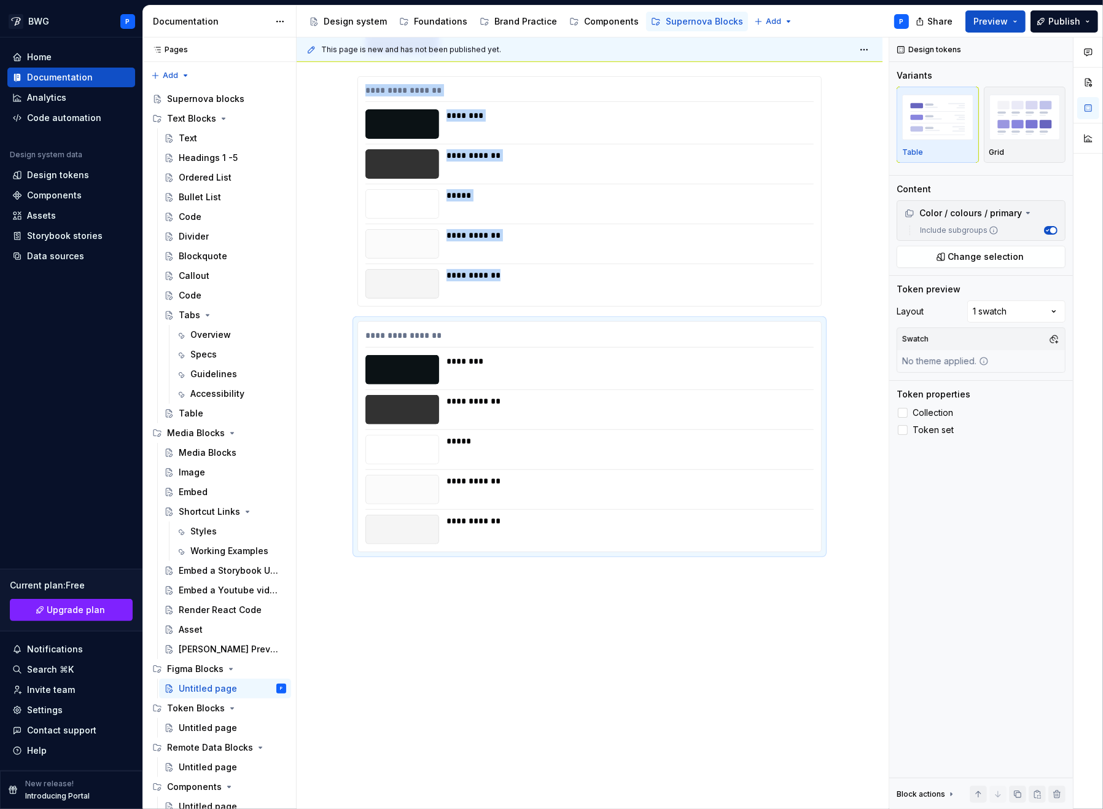
type textarea "*"
